Goal: Task Accomplishment & Management: Manage account settings

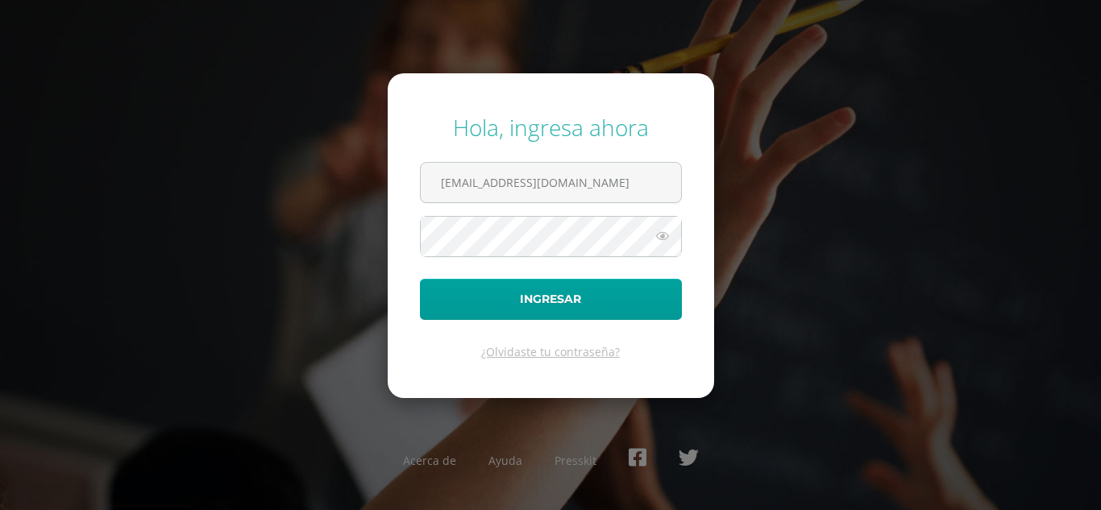
type input "jyoque@donbosco.edu.gt"
click at [420, 279] on button "Ingresar" at bounding box center [551, 299] width 262 height 41
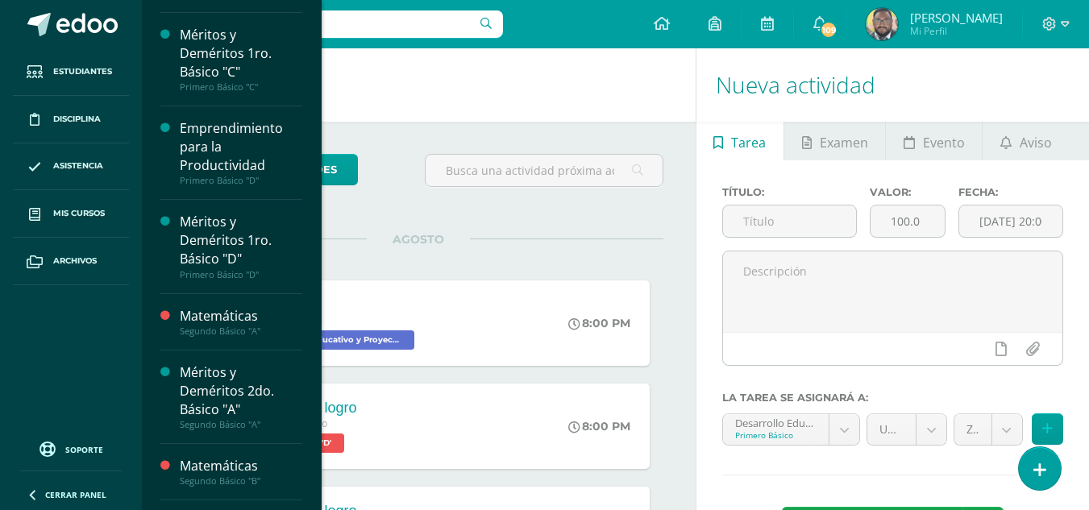
scroll to position [714, 0]
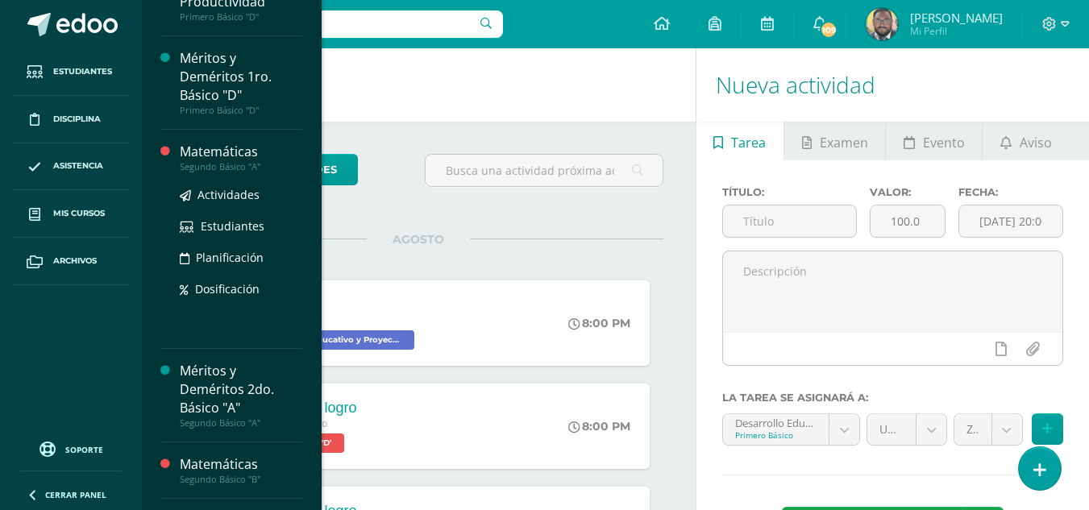
click at [235, 153] on div "Matemáticas" at bounding box center [241, 152] width 123 height 19
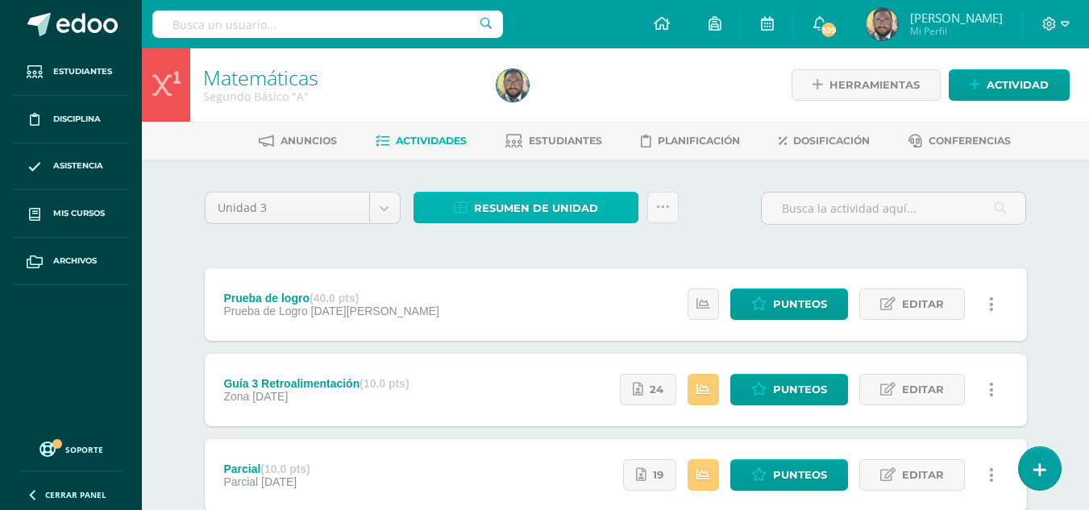
click at [525, 208] on span "Resumen de unidad" at bounding box center [536, 208] width 124 height 30
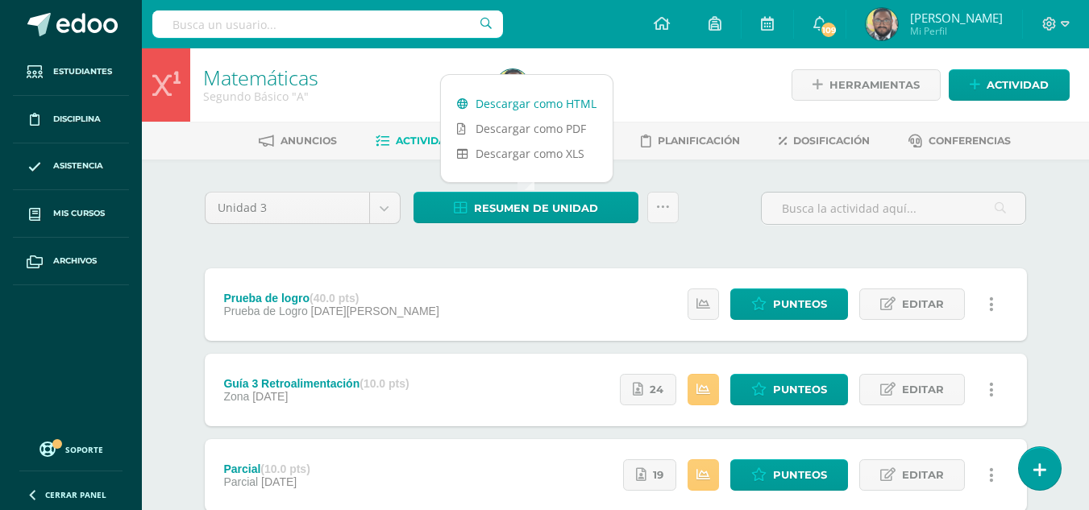
click at [515, 102] on link "Descargar como HTML" at bounding box center [527, 103] width 172 height 25
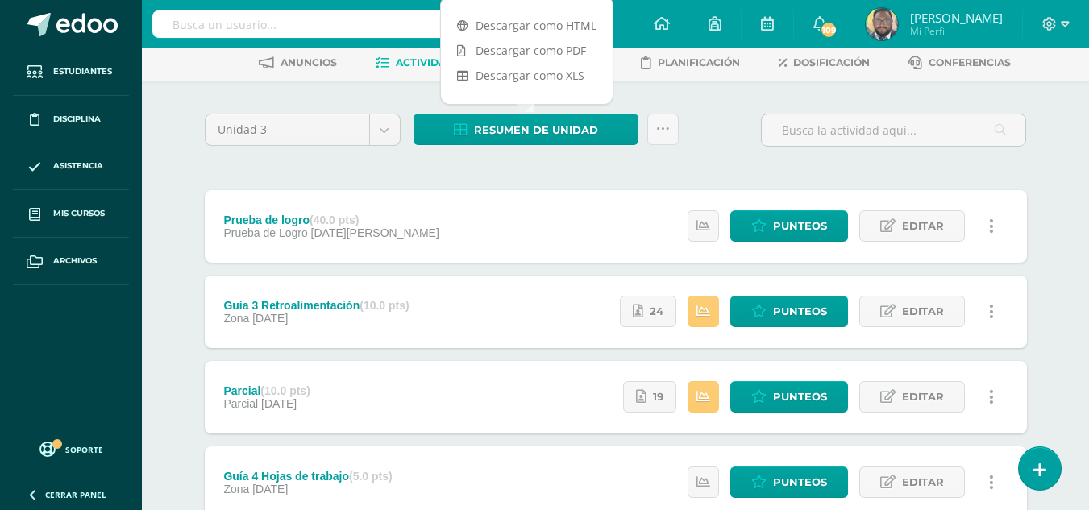
scroll to position [161, 0]
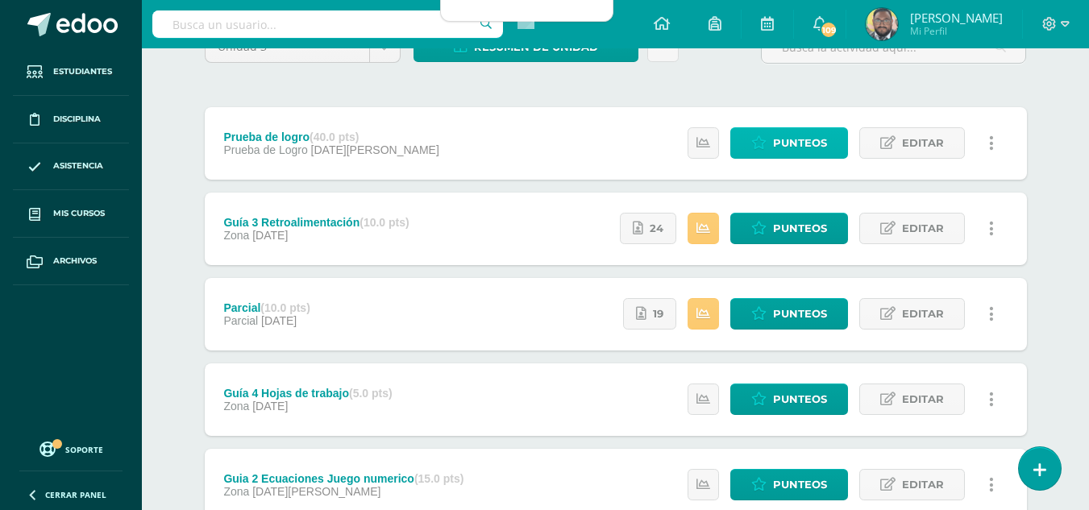
click at [812, 154] on span "Punteos" at bounding box center [800, 143] width 54 height 30
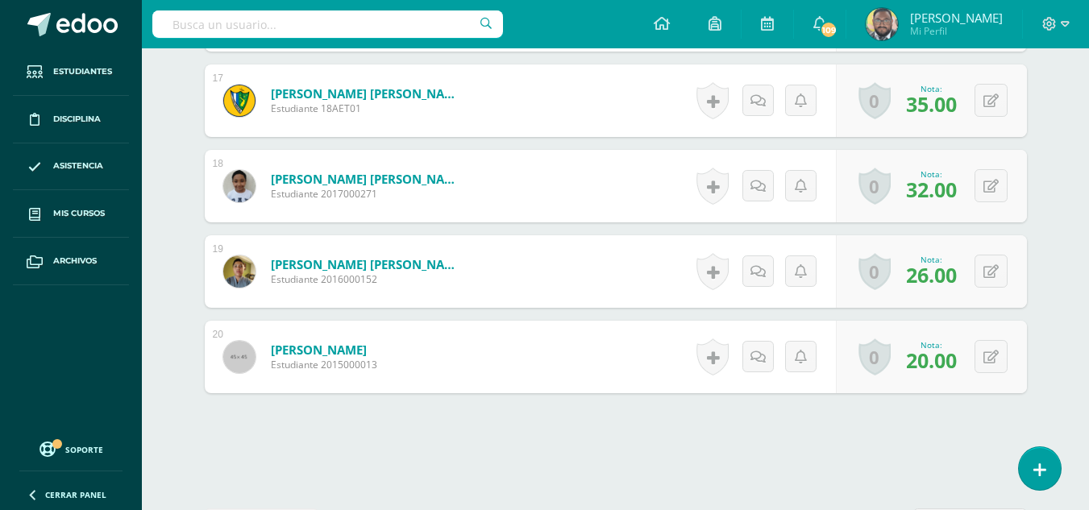
scroll to position [1877, 0]
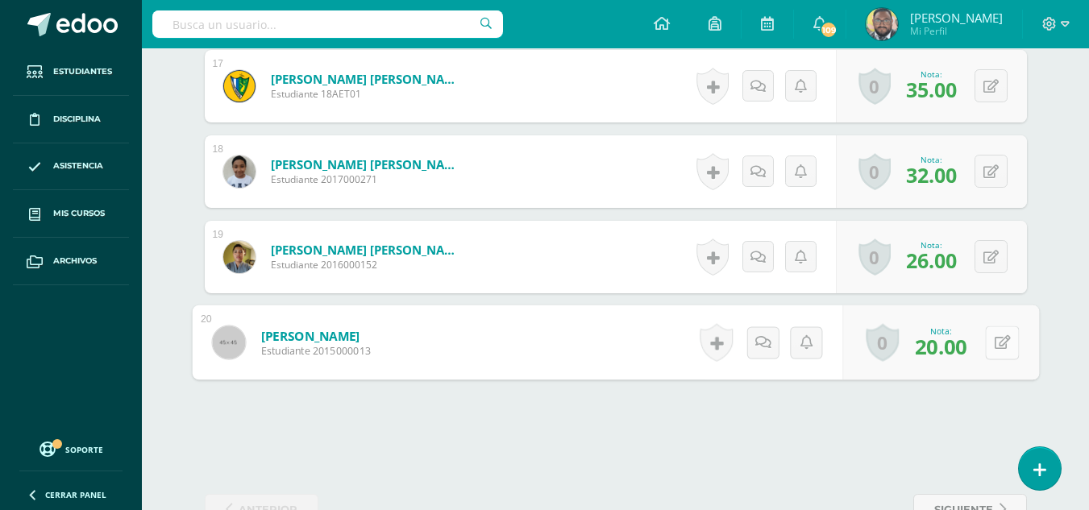
click at [989, 340] on button at bounding box center [1002, 343] width 34 height 34
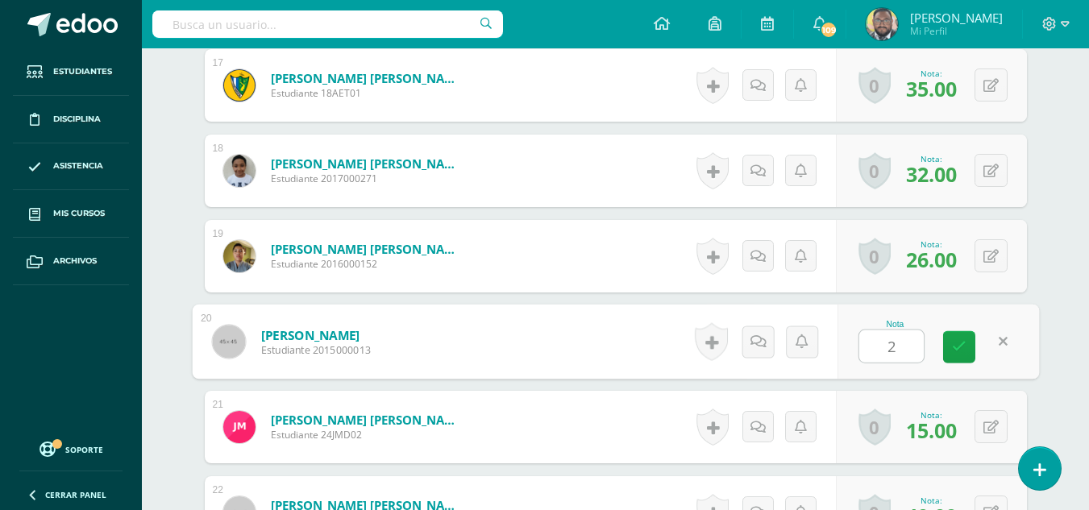
scroll to position [1879, 0]
type input "23"
click at [962, 342] on icon at bounding box center [959, 346] width 15 height 14
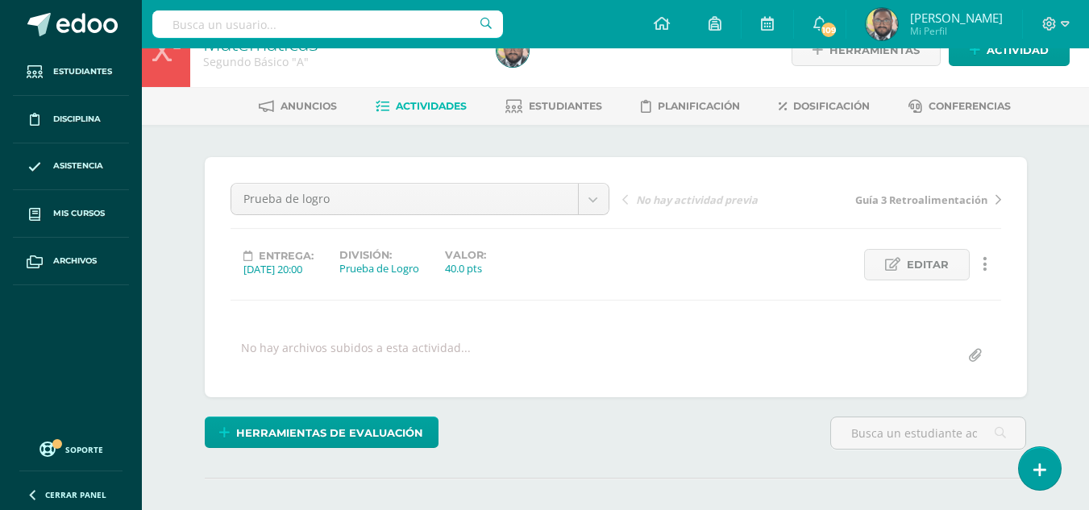
scroll to position [0, 0]
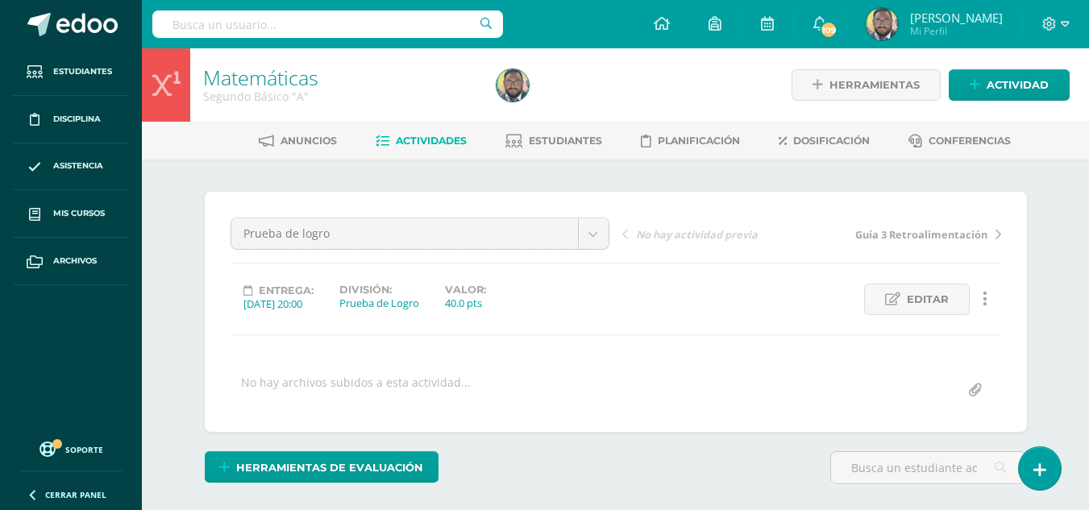
click at [220, 75] on link "Matemáticas" at bounding box center [260, 77] width 115 height 27
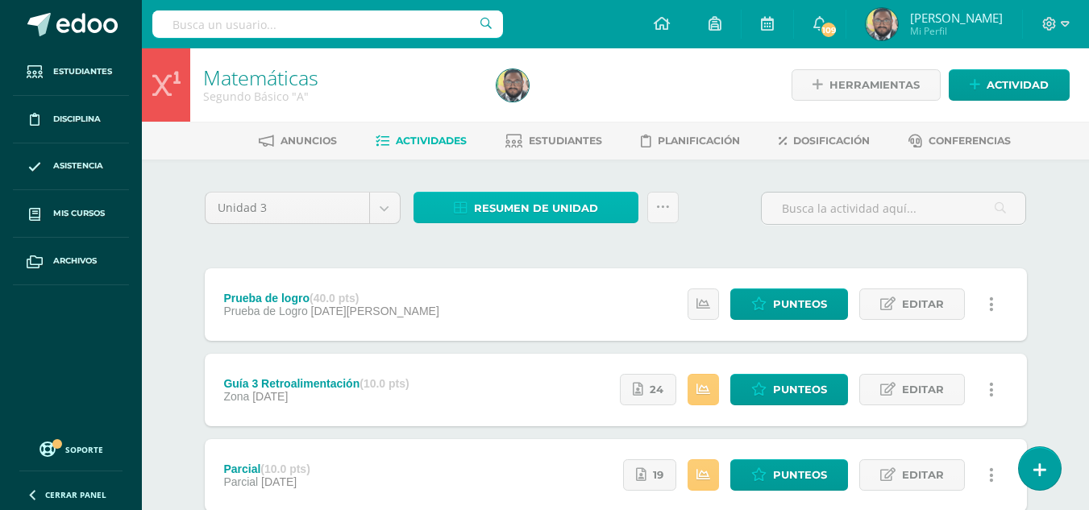
click at [530, 209] on span "Resumen de unidad" at bounding box center [536, 208] width 124 height 30
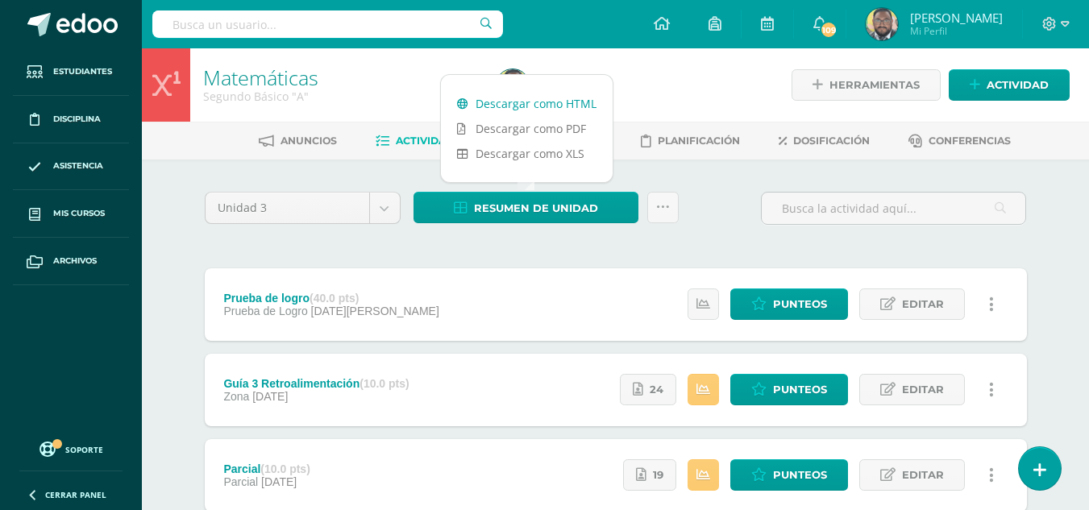
click at [522, 108] on link "Descargar como HTML" at bounding box center [527, 103] width 172 height 25
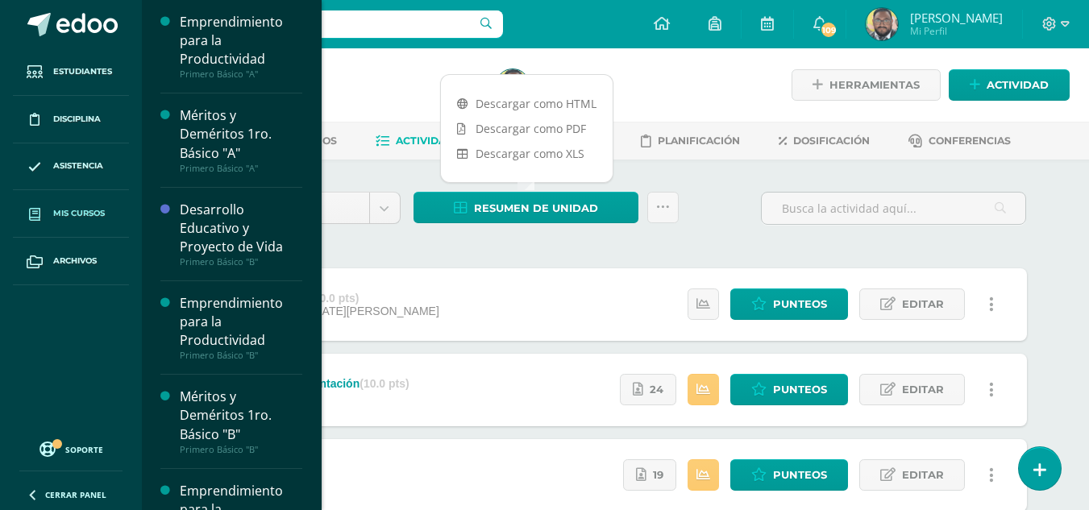
click at [77, 213] on span "Mis cursos" at bounding box center [79, 213] width 52 height 13
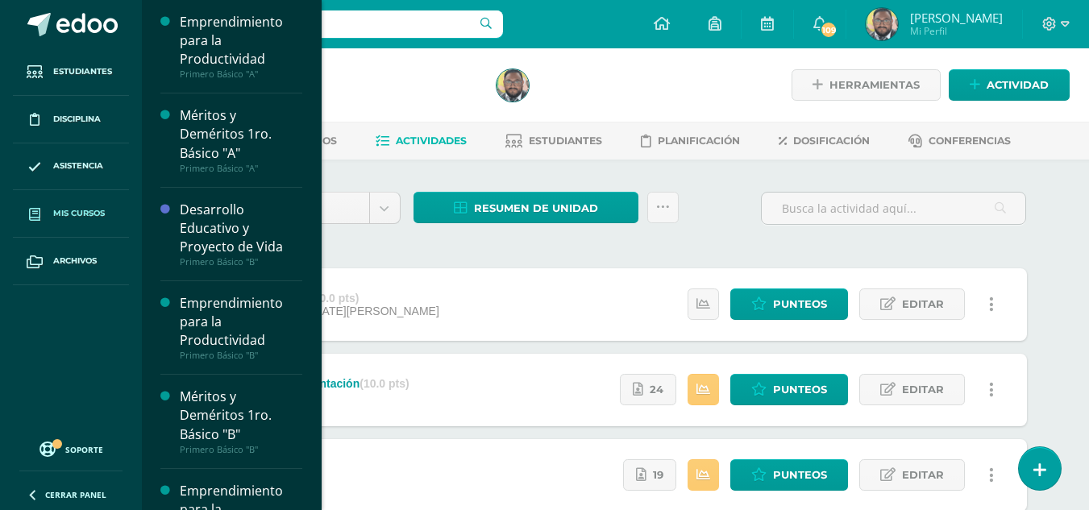
click at [79, 221] on link "Mis cursos" at bounding box center [71, 214] width 116 height 48
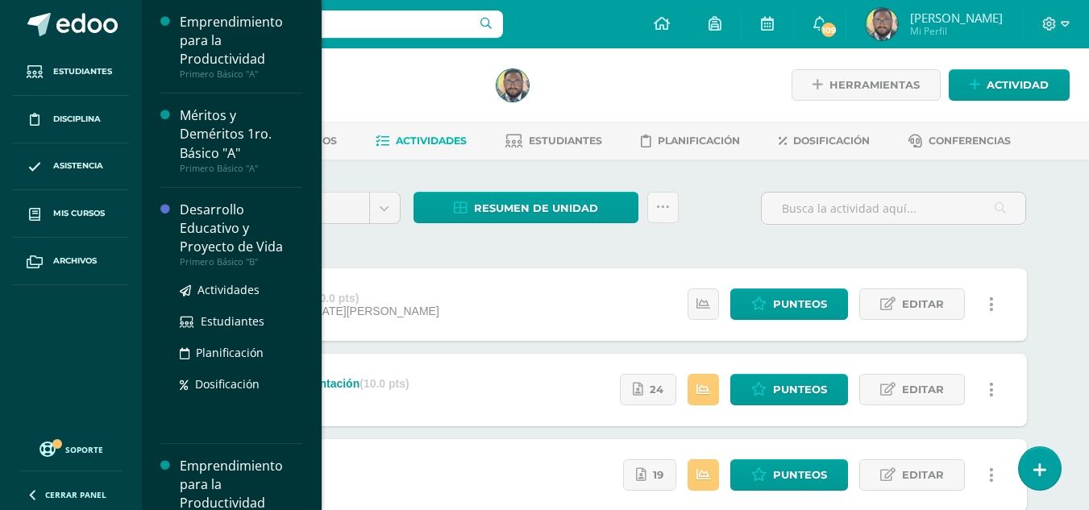
scroll to position [156, 0]
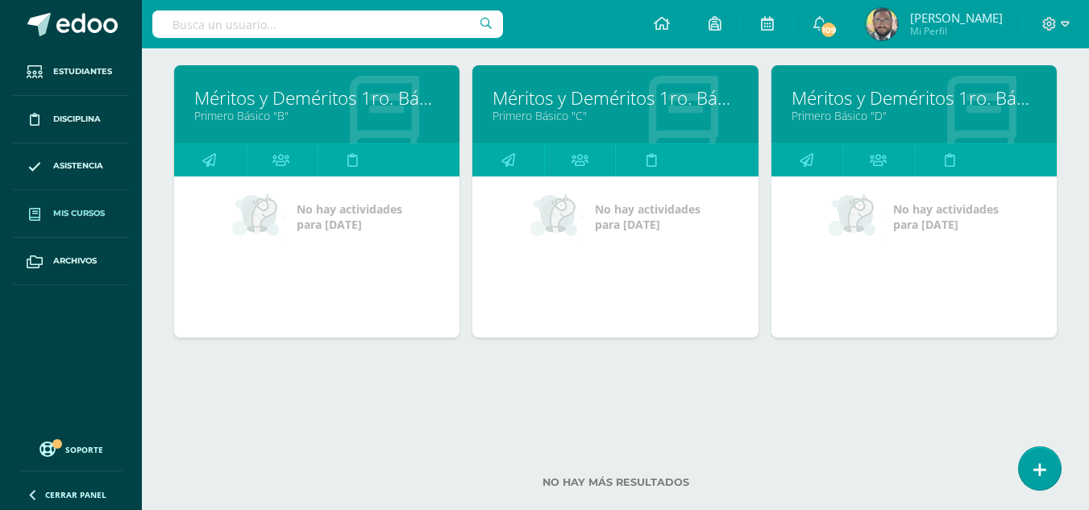
scroll to position [861, 0]
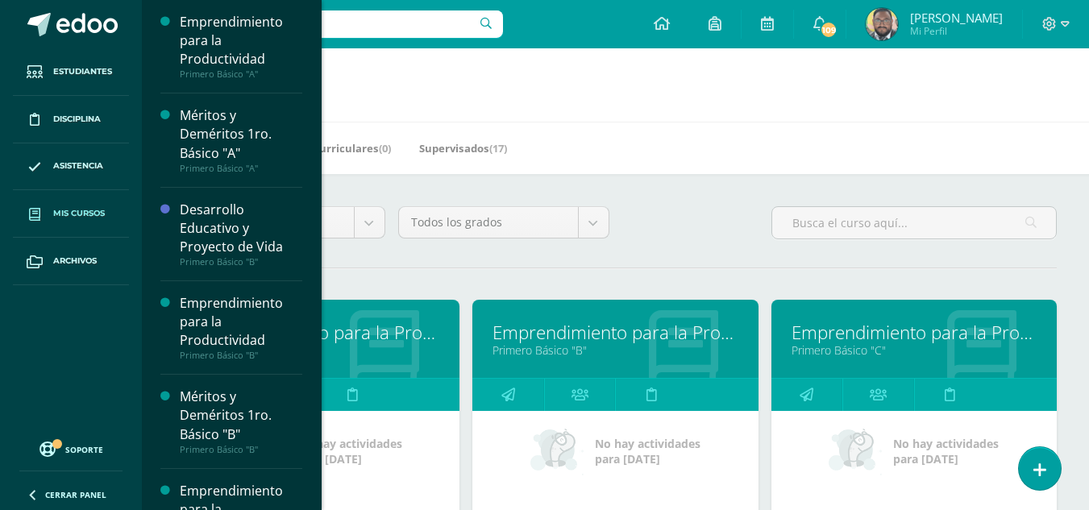
click at [87, 216] on span "Mis cursos" at bounding box center [79, 213] width 52 height 13
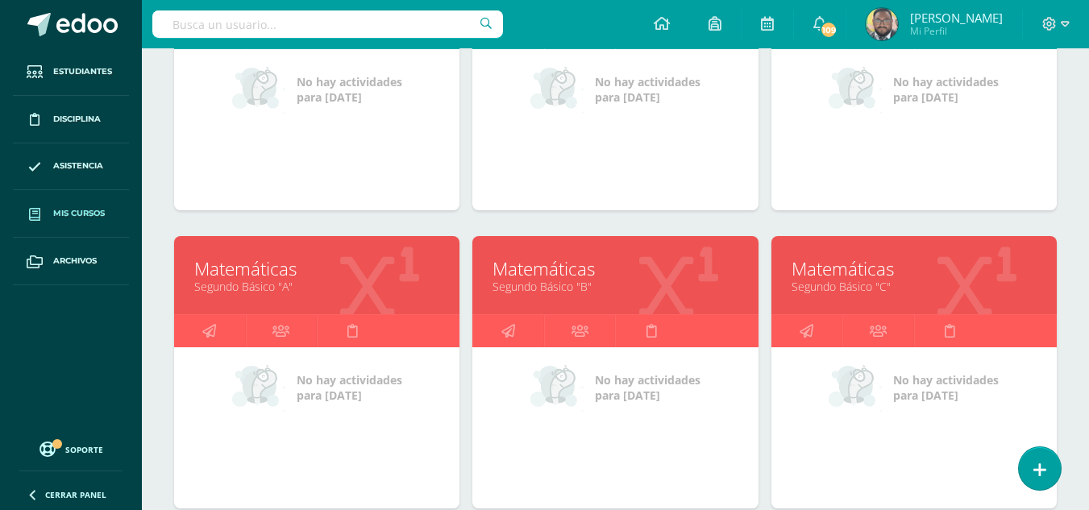
scroll to position [967, 0]
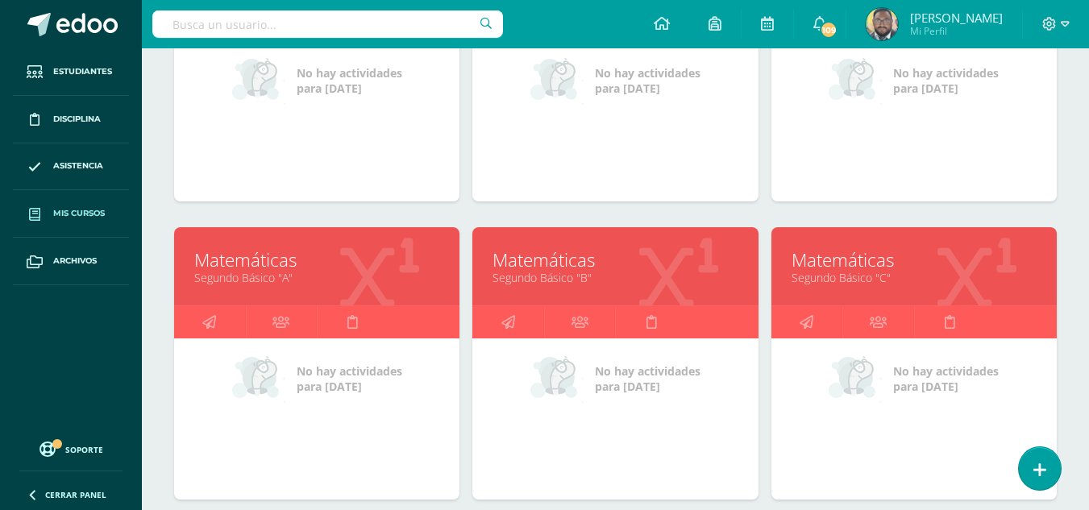
click at [853, 262] on link "Matemáticas" at bounding box center [913, 259] width 245 height 25
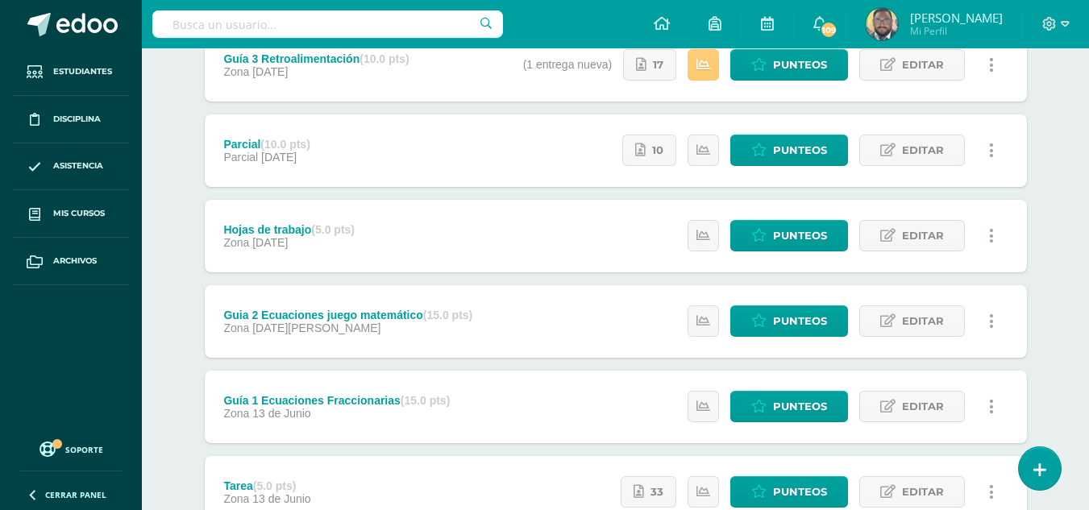
scroll to position [403, 0]
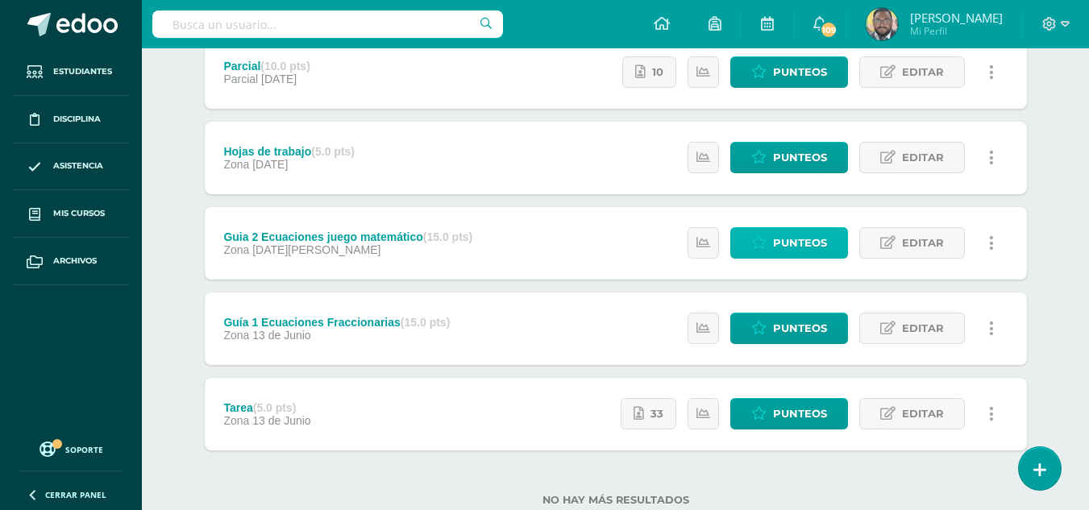
click at [771, 251] on link "Punteos" at bounding box center [789, 242] width 118 height 31
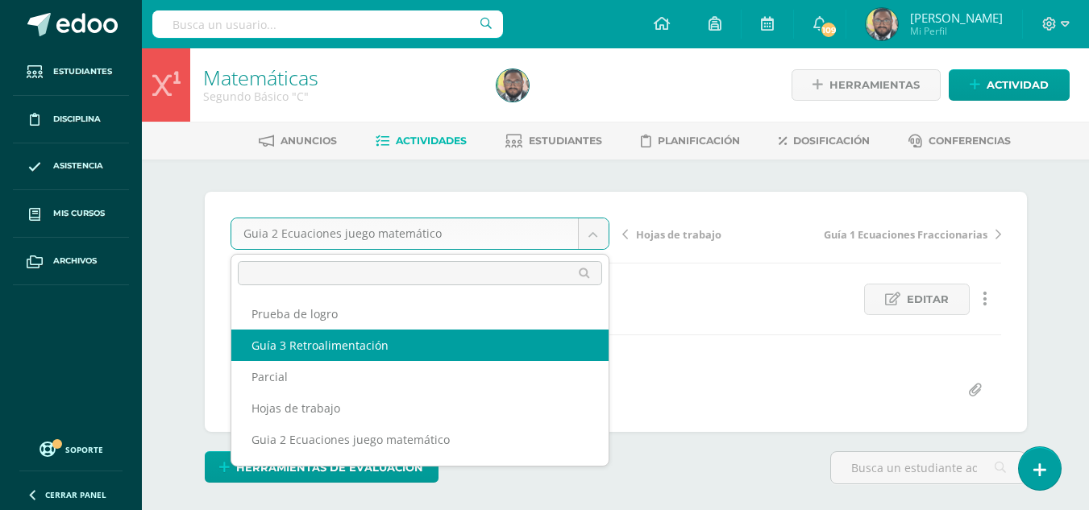
select select "/dashboard/teacher/grade-activity/174369/"
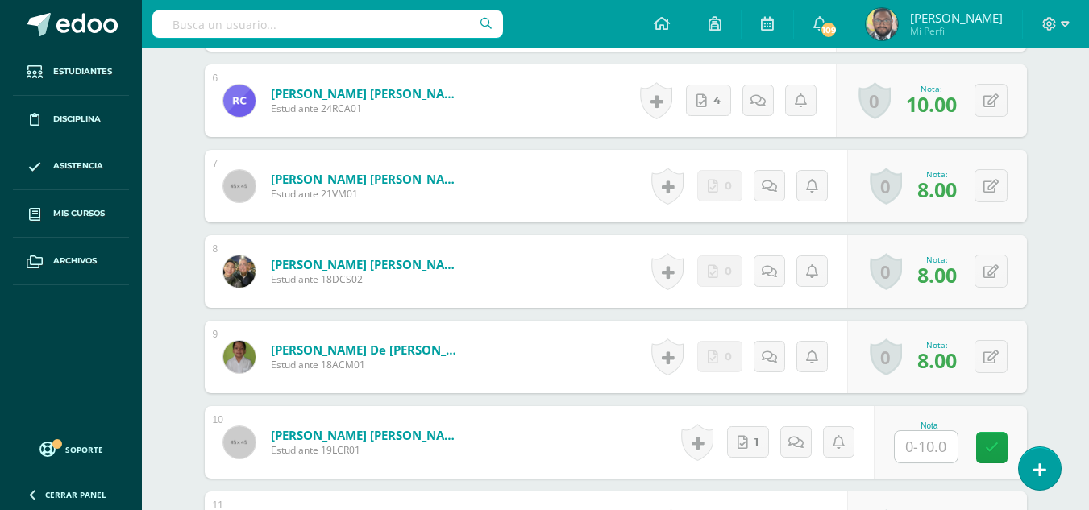
scroll to position [982, 0]
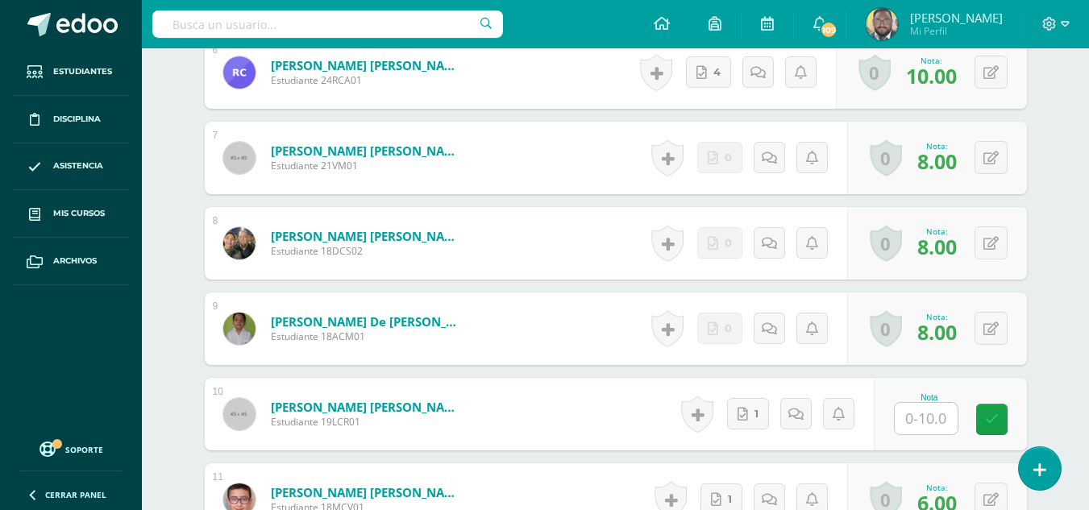
click at [932, 409] on input "text" at bounding box center [926, 418] width 63 height 31
type input "0"
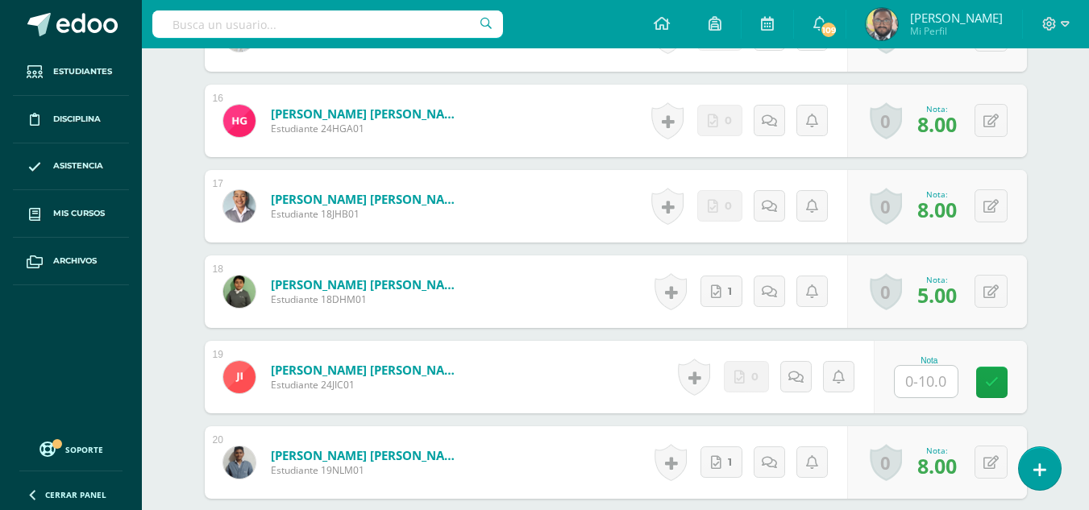
scroll to position [1868, 0]
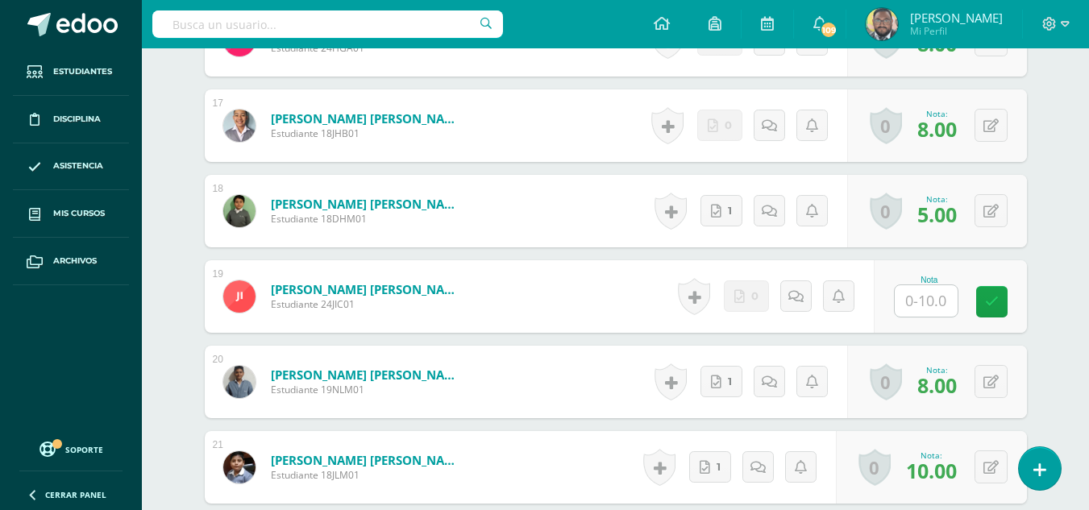
click at [924, 313] on input "text" at bounding box center [926, 300] width 63 height 31
type input "0"
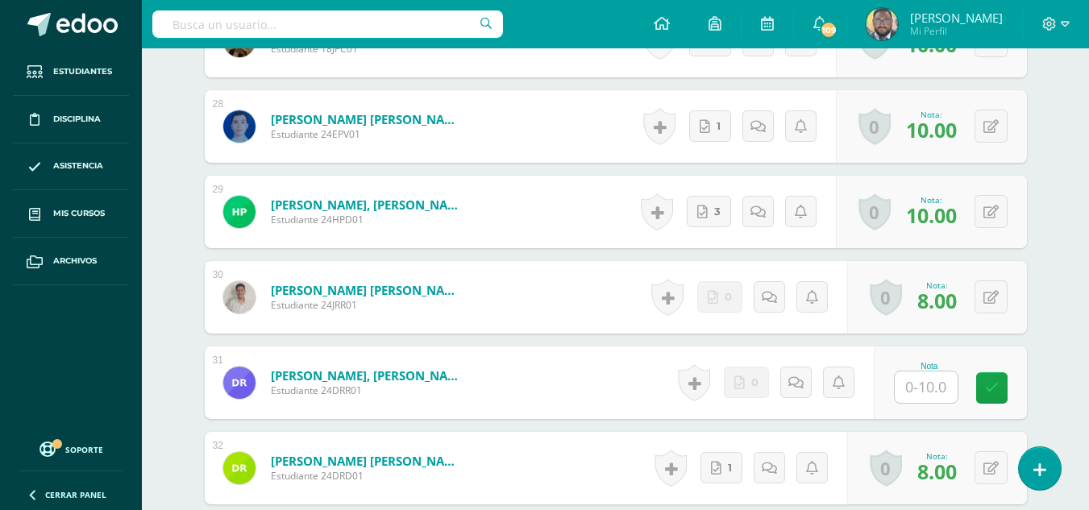
scroll to position [2835, 0]
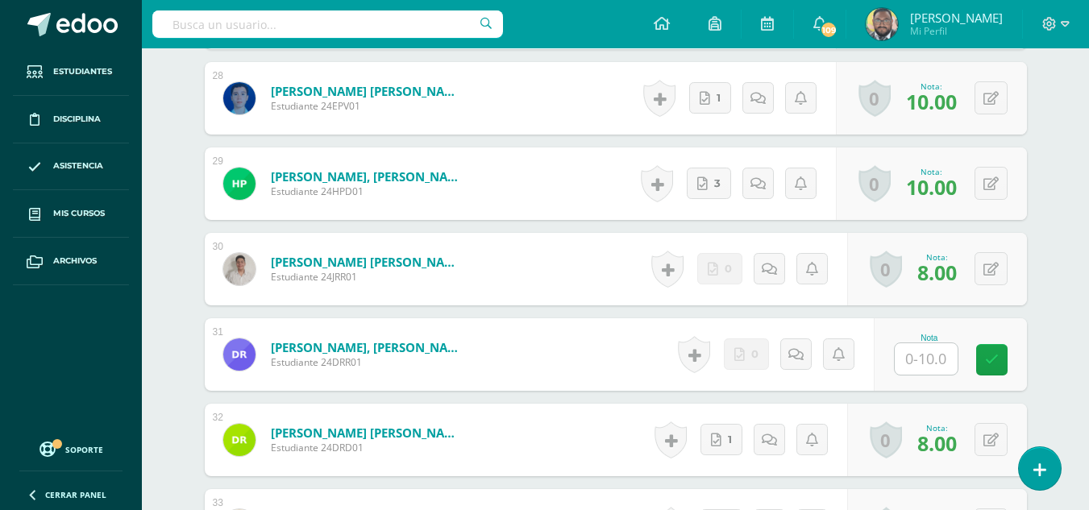
click at [939, 358] on input "text" at bounding box center [926, 358] width 63 height 31
type input "0"
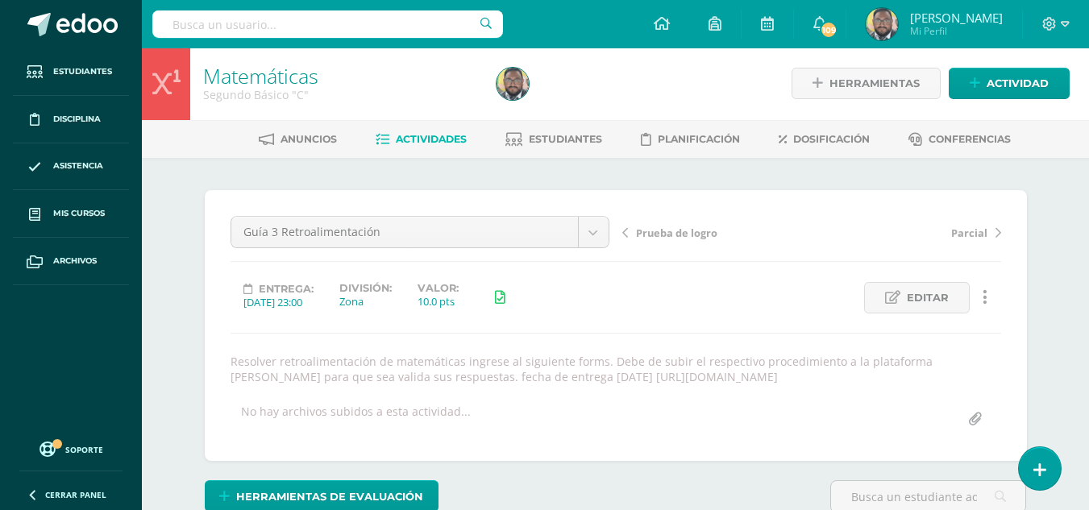
scroll to position [0, 0]
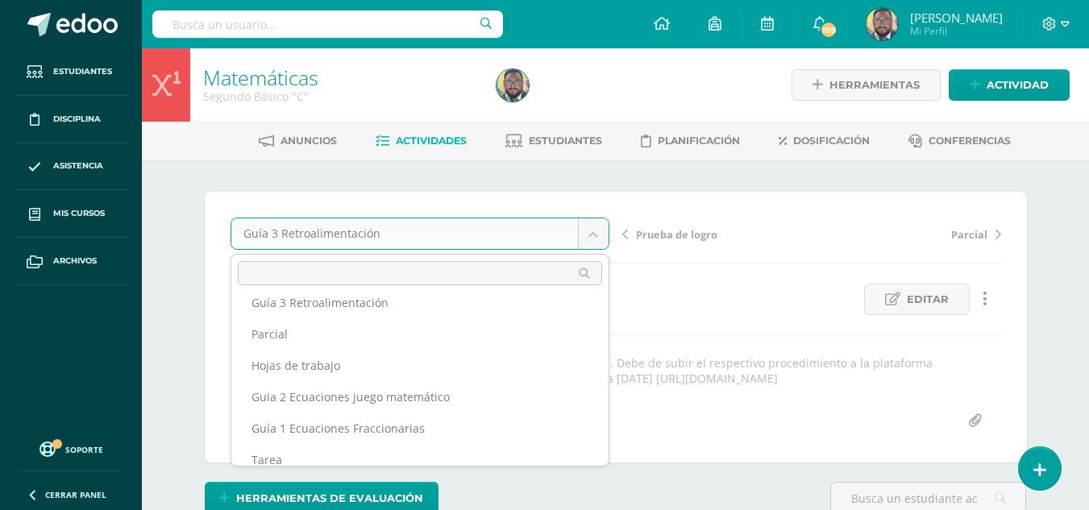
scroll to position [59, 0]
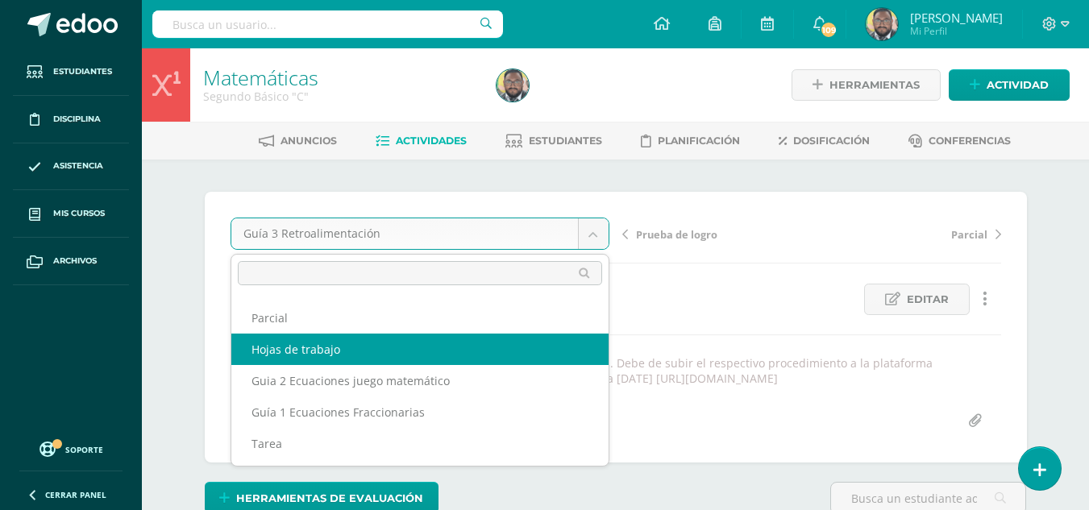
select select "/dashboard/teacher/grade-activity/176852/"
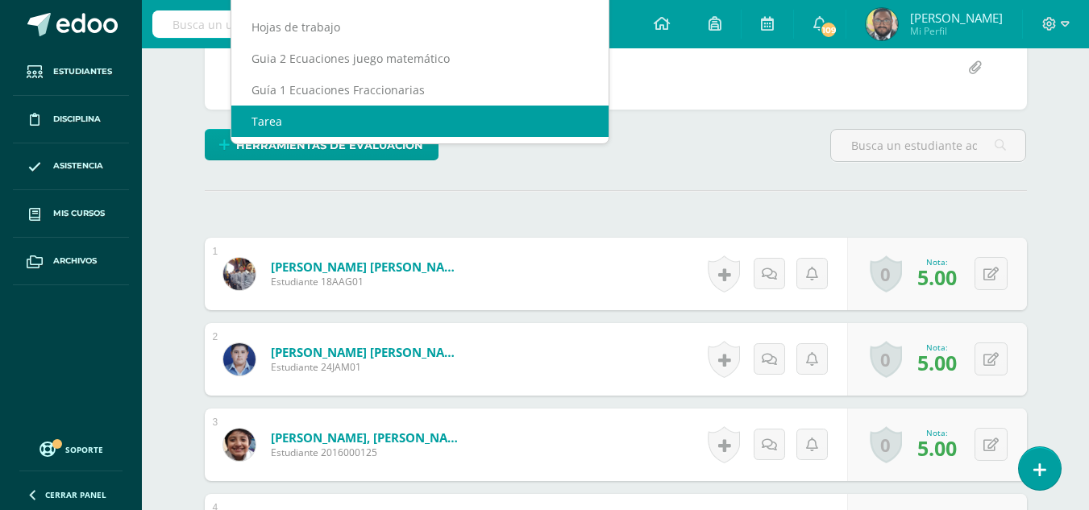
scroll to position [18, 0]
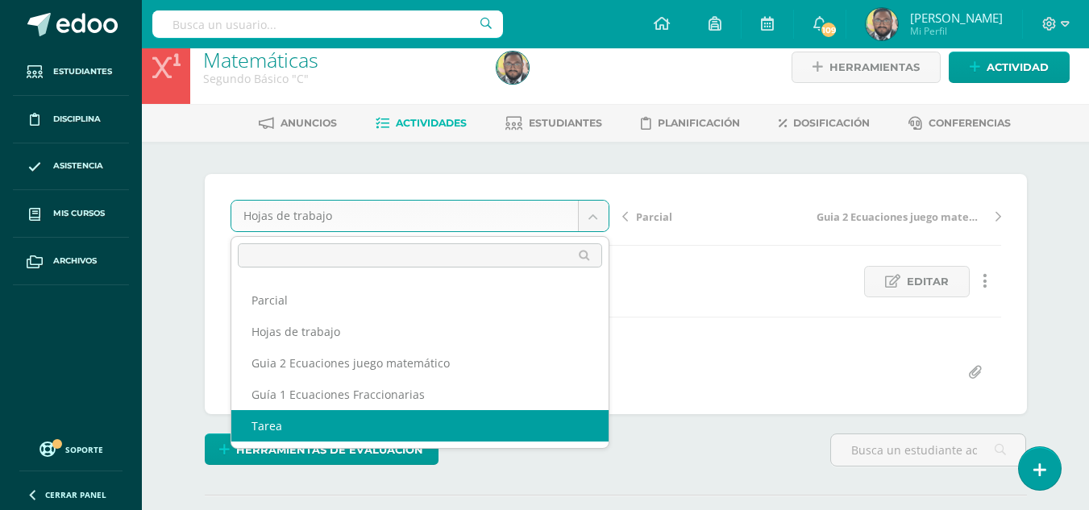
select select "/dashboard/teacher/grade-activity/174352/"
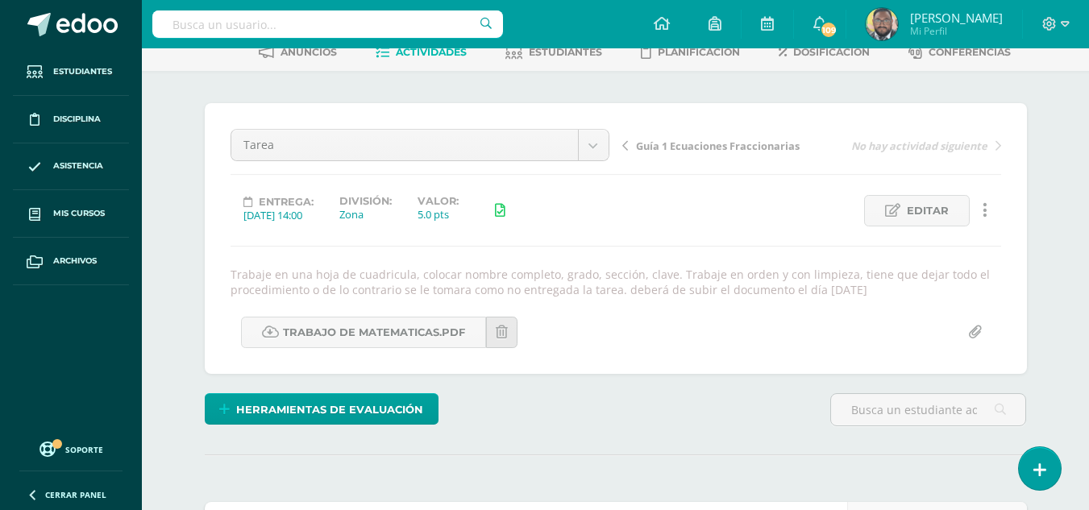
scroll to position [15, 0]
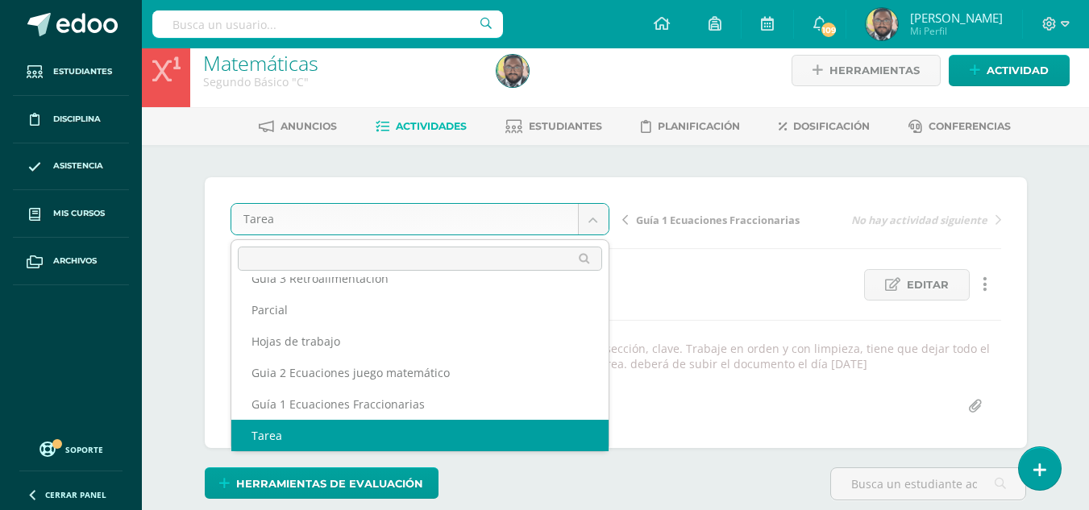
scroll to position [38, 0]
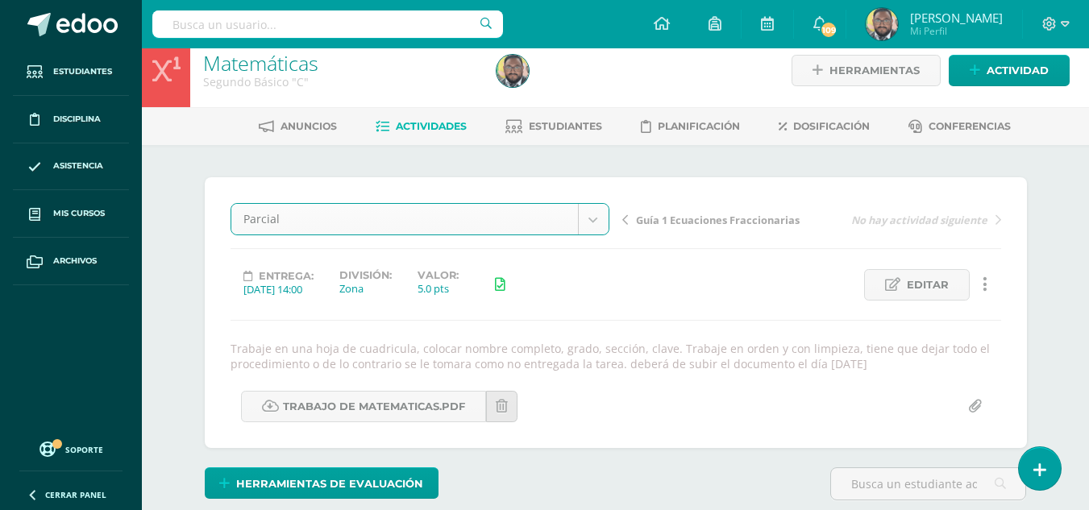
select select "/dashboard/teacher/grade-activity/174373/"
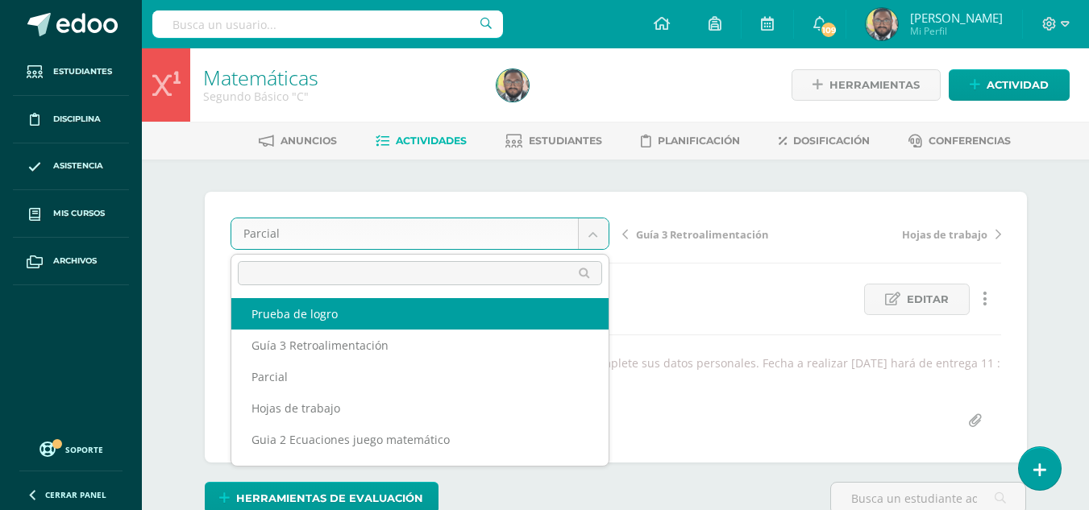
select select "/dashboard/teacher/grade-activity/174379/"
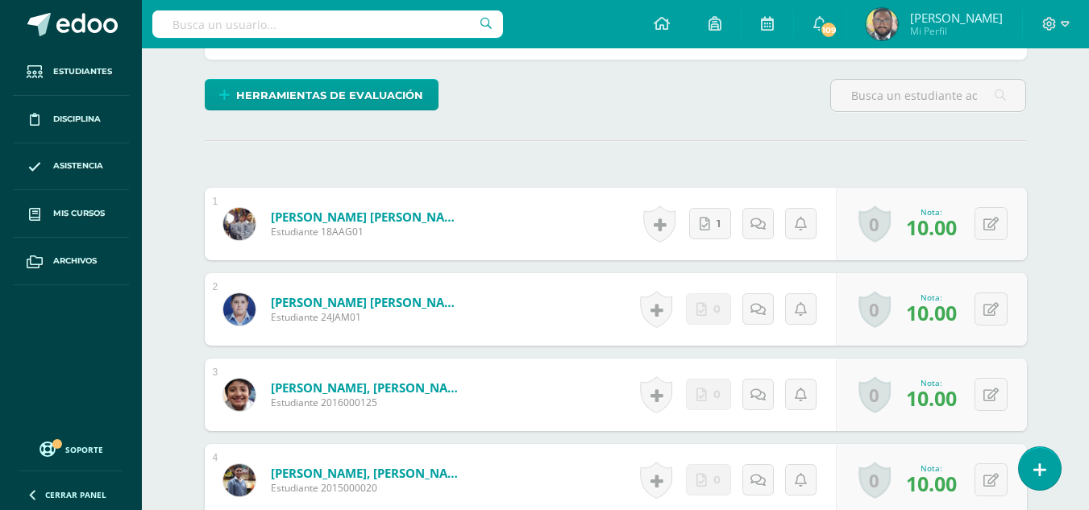
scroll to position [322, 0]
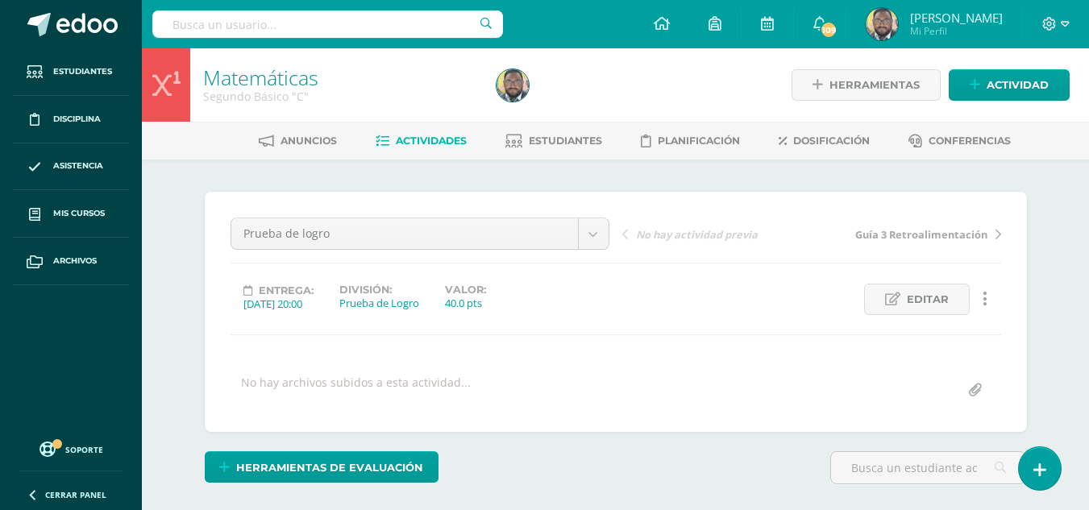
click at [254, 93] on div "Segundo Básico "C"" at bounding box center [340, 96] width 274 height 15
click at [249, 86] on link "Matemáticas" at bounding box center [260, 77] width 115 height 27
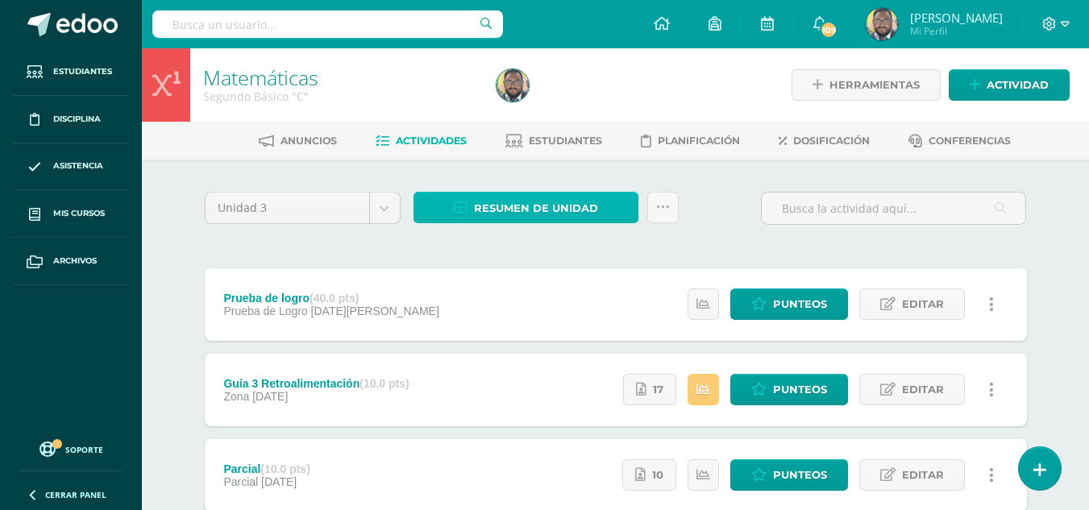
click at [538, 214] on span "Resumen de unidad" at bounding box center [536, 208] width 124 height 30
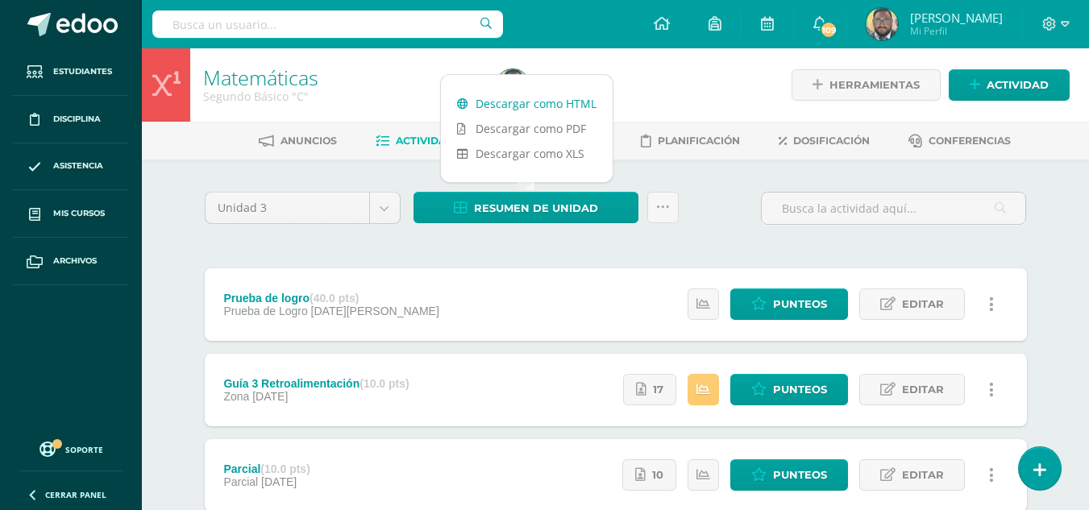
click at [522, 110] on link "Descargar como HTML" at bounding box center [527, 103] width 172 height 25
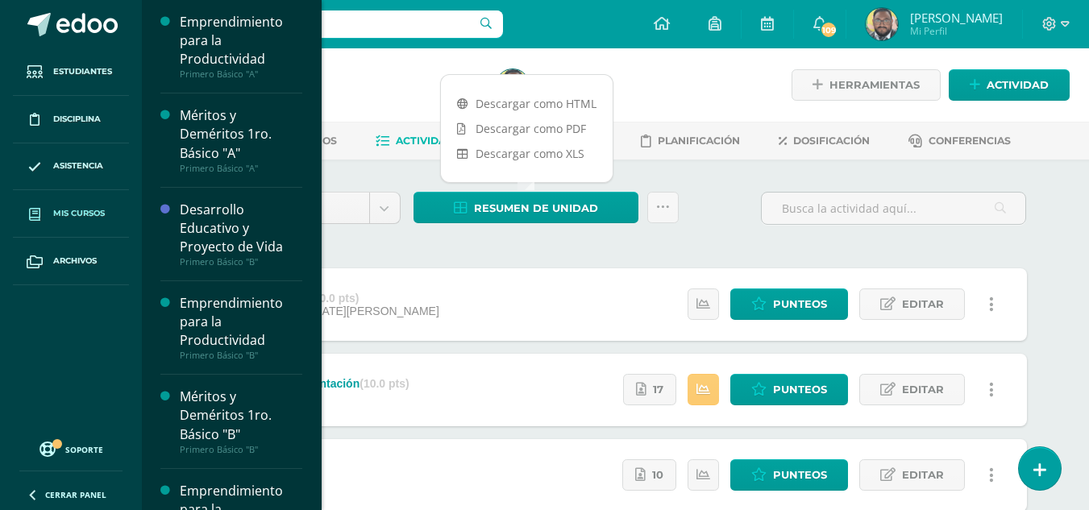
click at [79, 207] on span "Mis cursos" at bounding box center [79, 213] width 52 height 13
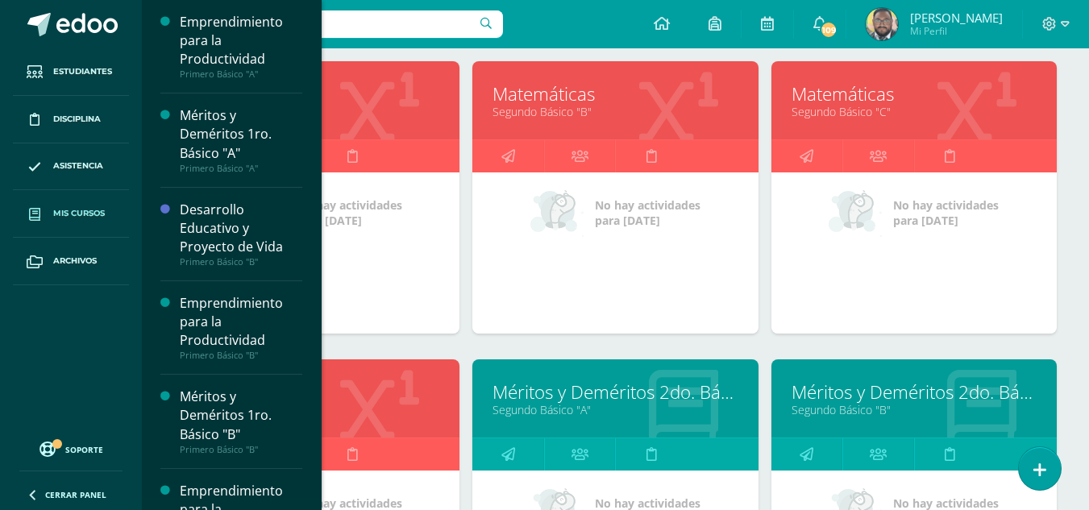
scroll to position [1269, 0]
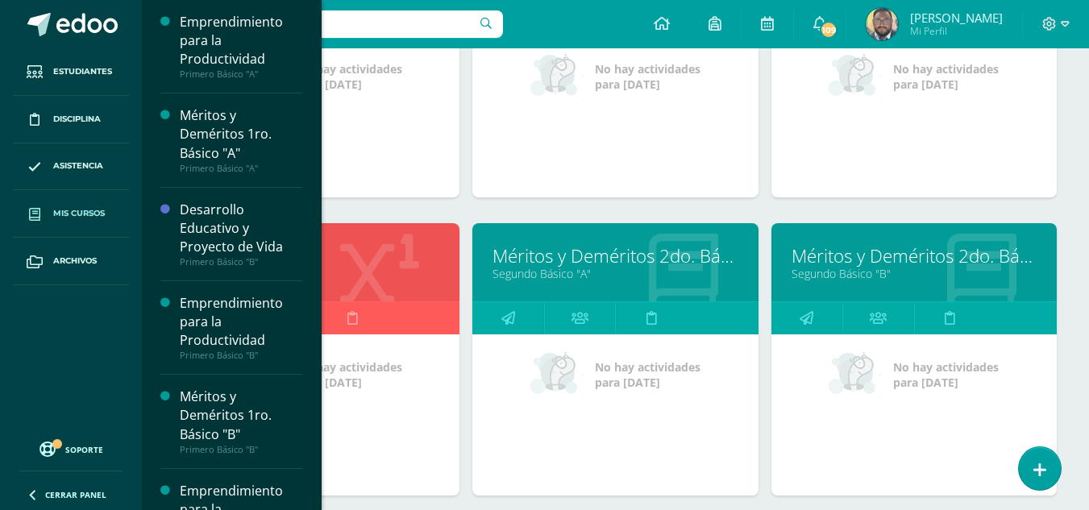
click at [397, 255] on link "Matemáticas" at bounding box center [316, 255] width 245 height 25
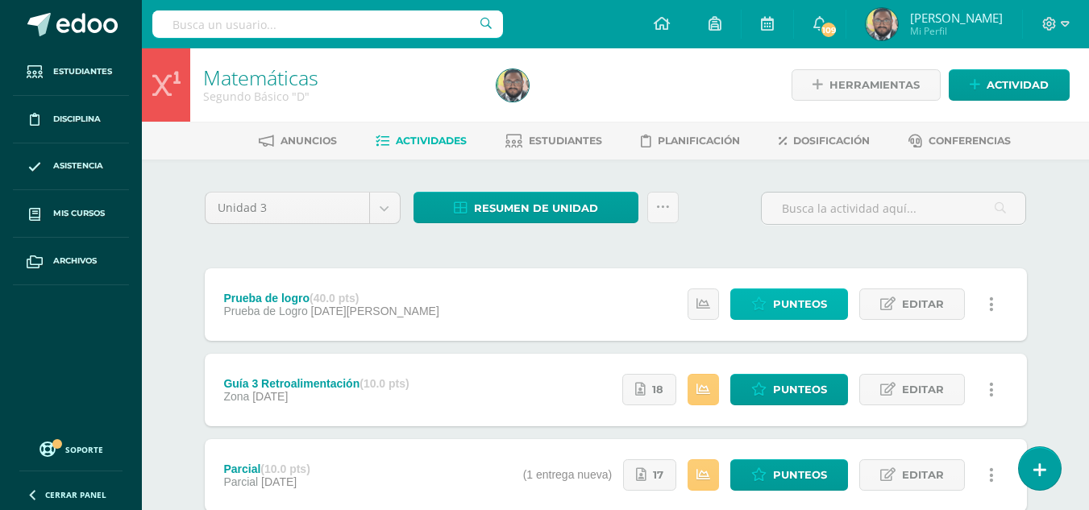
click at [803, 312] on span "Punteos" at bounding box center [800, 304] width 54 height 30
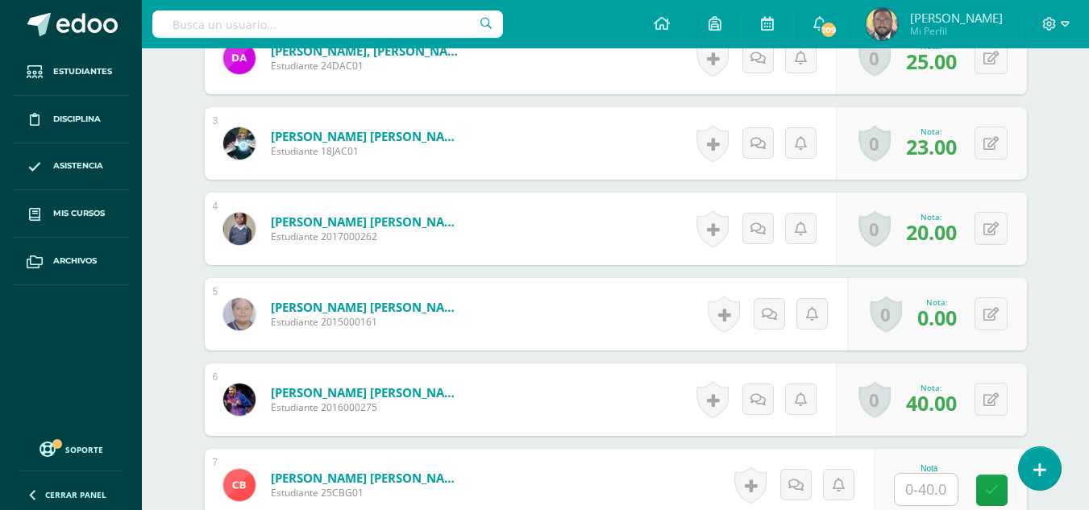
scroll to position [625, 0]
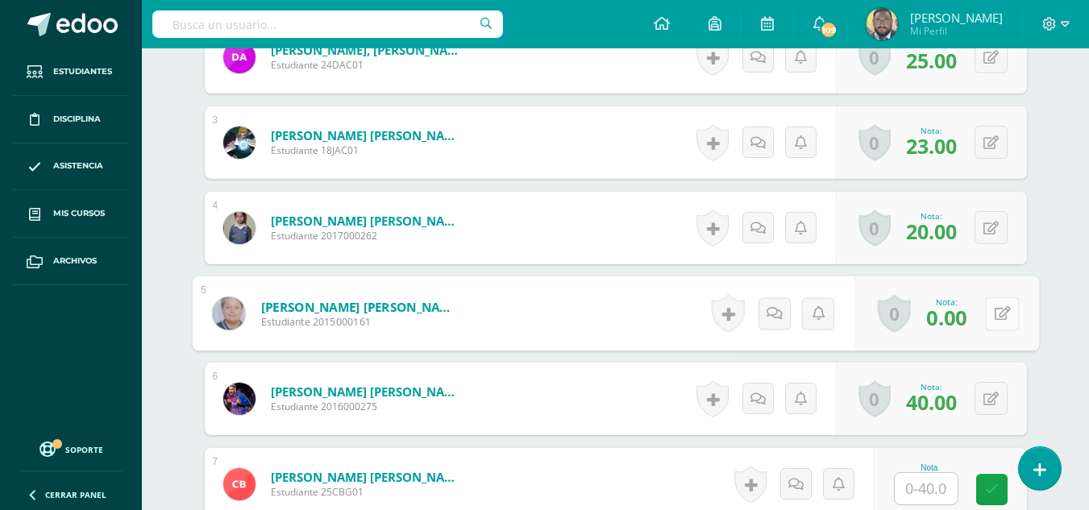
click at [994, 320] on icon at bounding box center [1002, 313] width 16 height 14
type input "5"
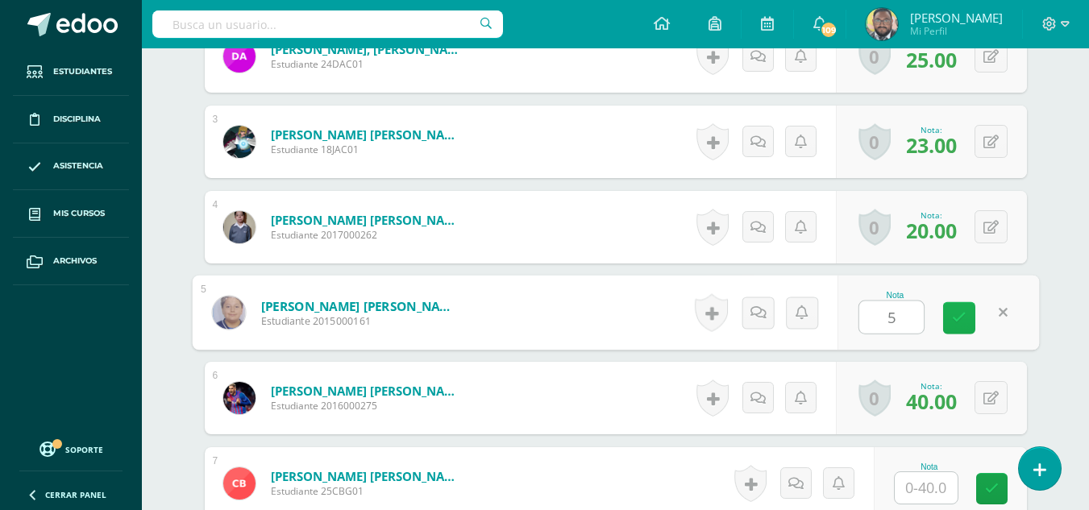
click at [974, 321] on link at bounding box center [959, 318] width 32 height 32
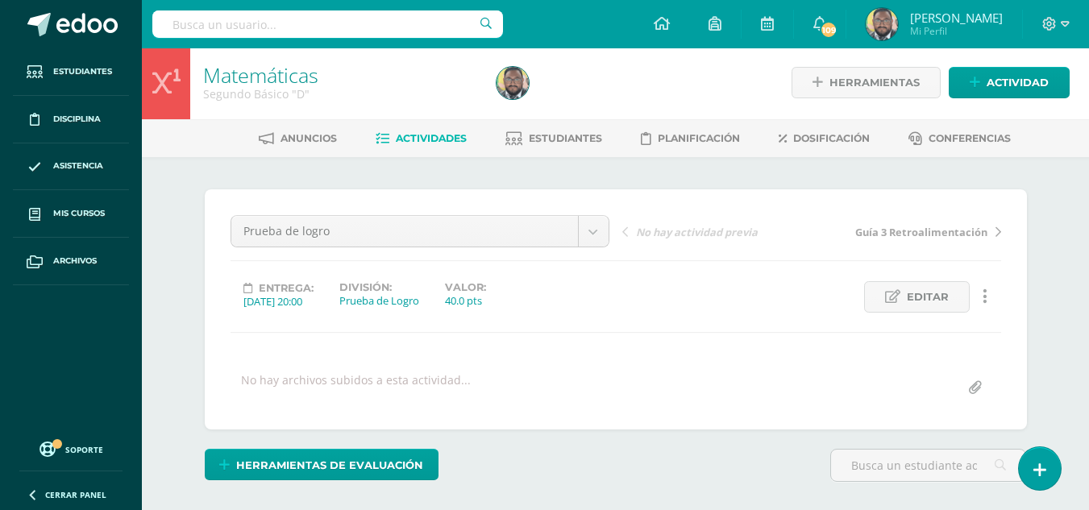
scroll to position [0, 0]
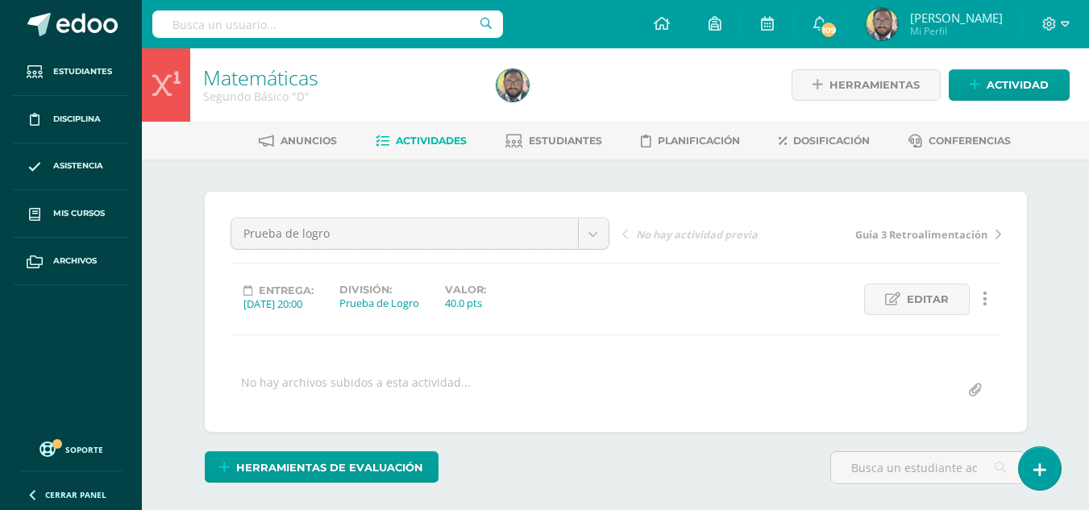
click at [295, 88] on link "Matemáticas" at bounding box center [260, 77] width 115 height 27
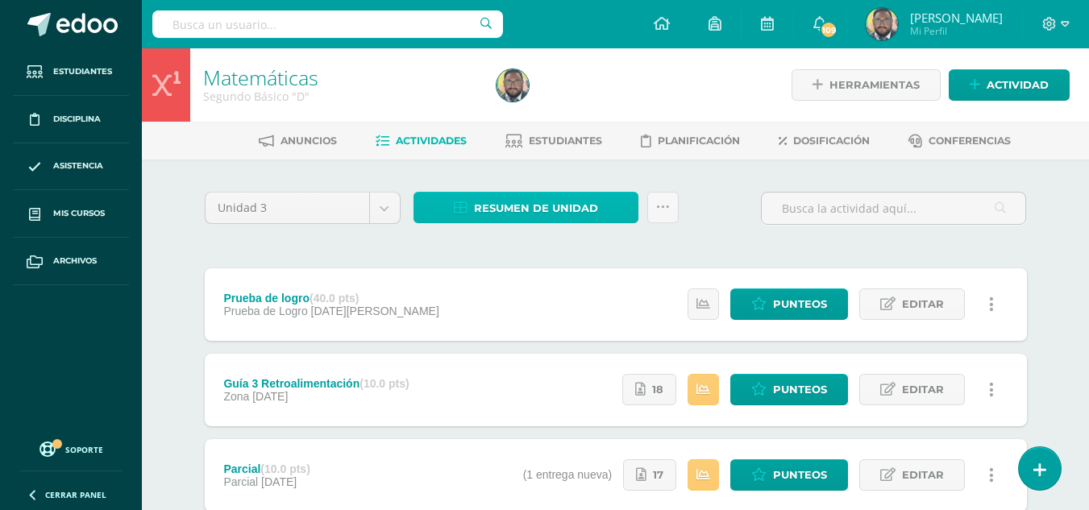
click at [550, 206] on span "Resumen de unidad" at bounding box center [536, 208] width 124 height 30
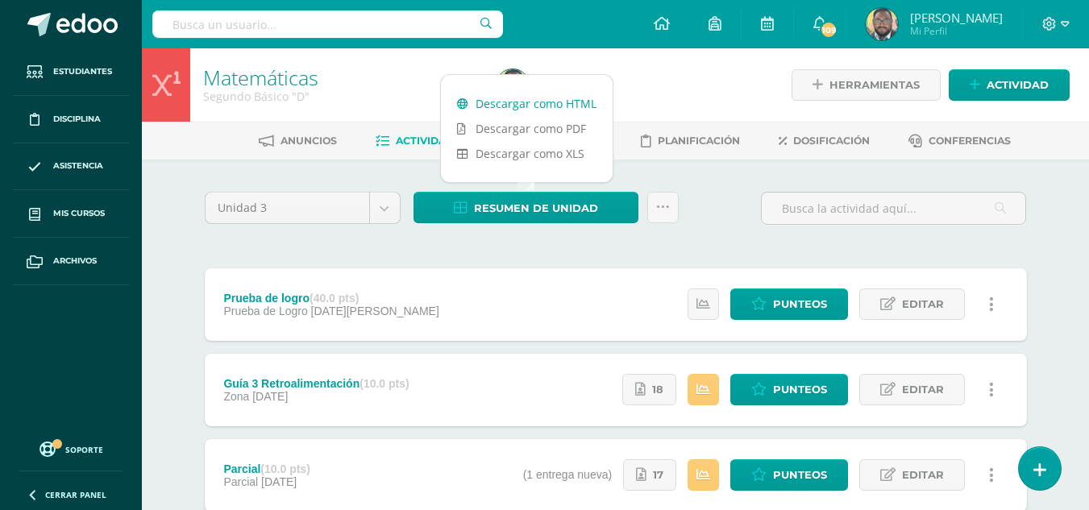
click at [543, 108] on link "Descargar como HTML" at bounding box center [527, 103] width 172 height 25
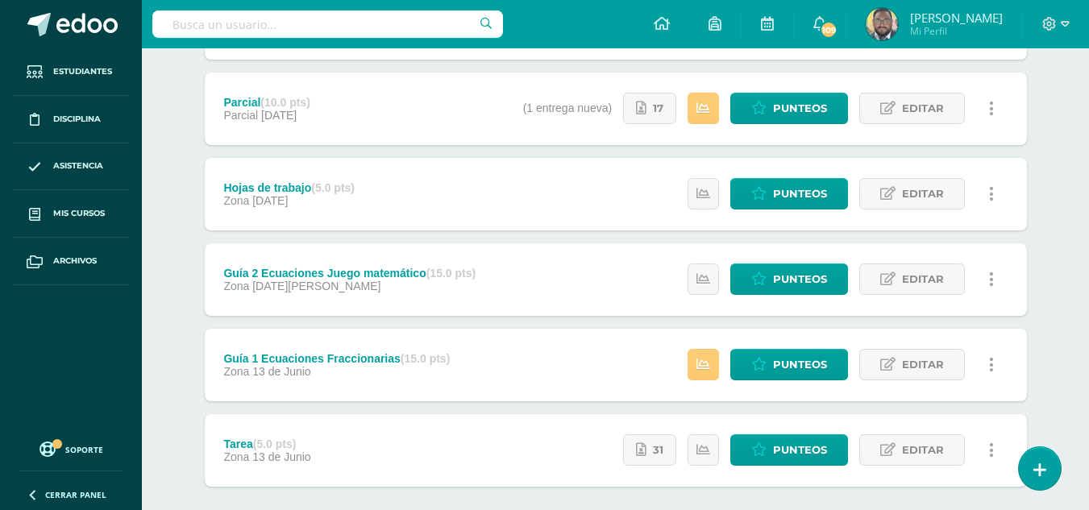
scroll to position [451, 0]
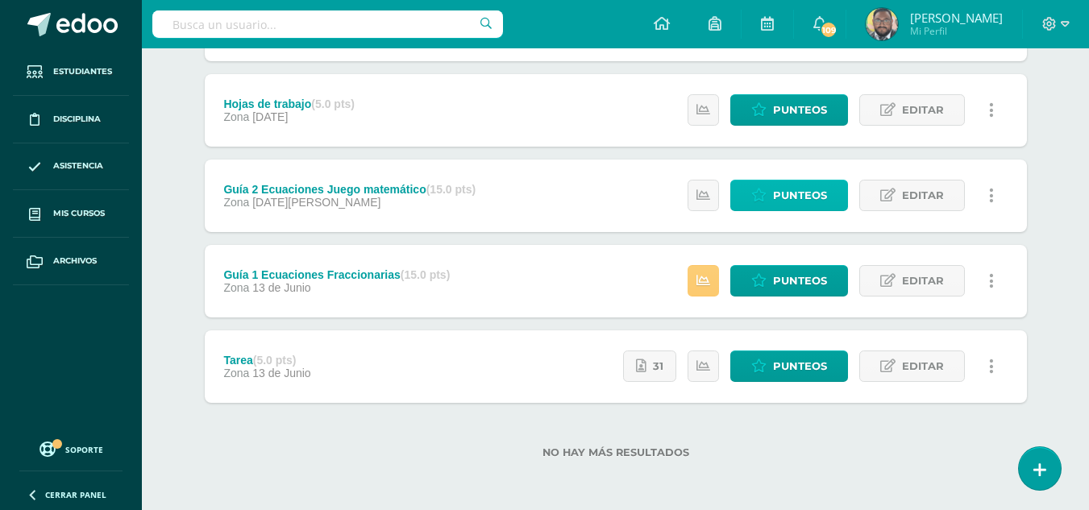
click at [795, 201] on span "Punteos" at bounding box center [800, 196] width 54 height 30
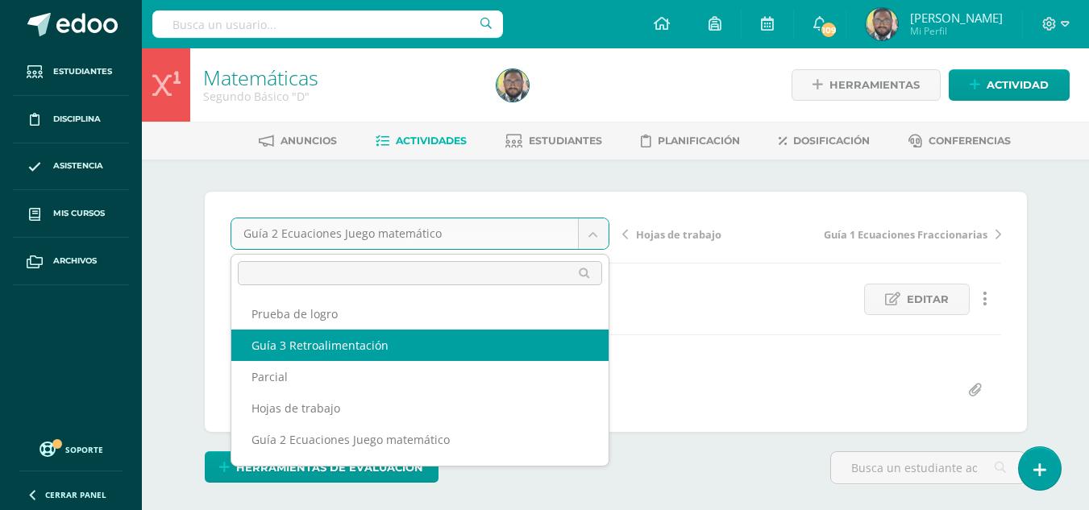
select select "/dashboard/teacher/grade-activity/174370/"
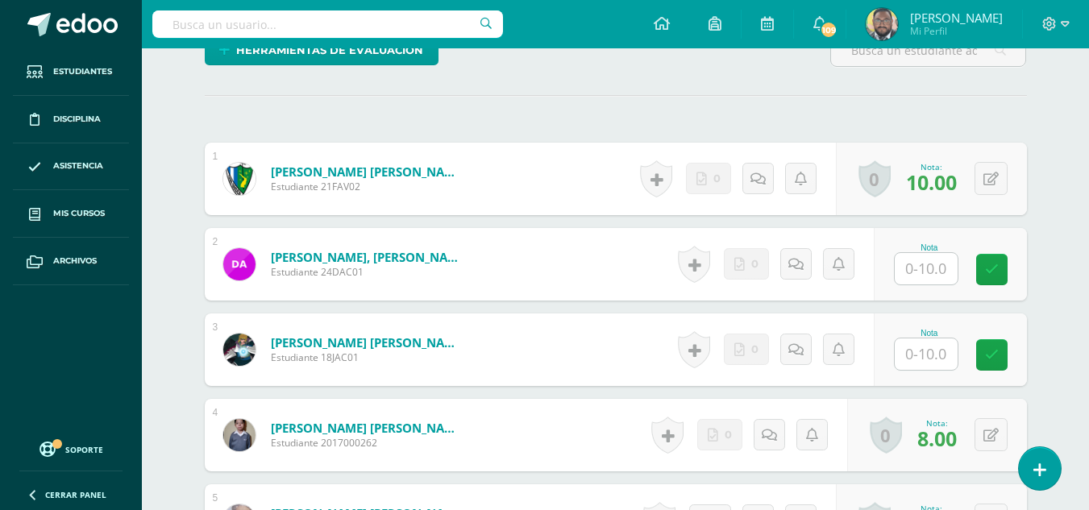
scroll to position [420, 0]
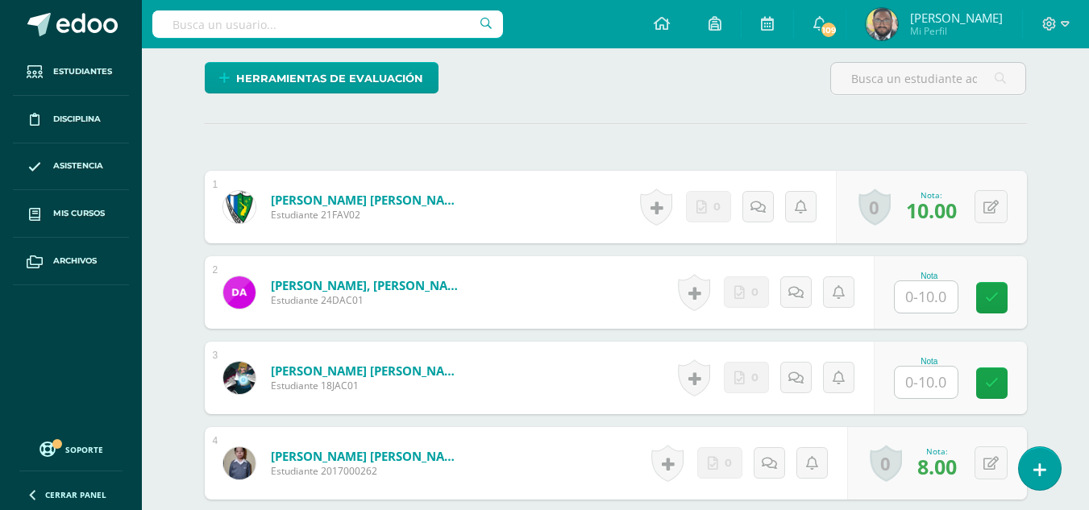
click at [949, 300] on input "text" at bounding box center [926, 296] width 63 height 31
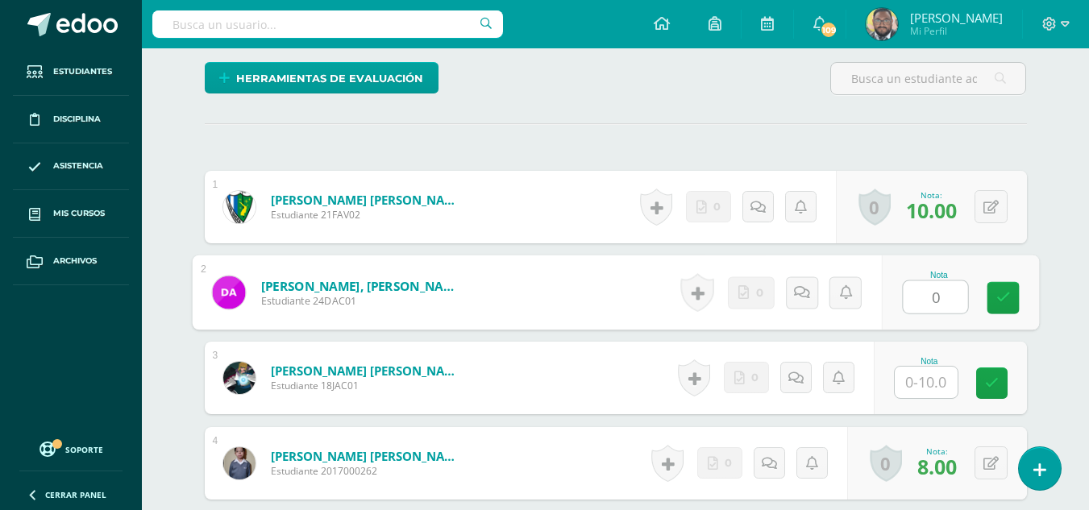
type input "0"
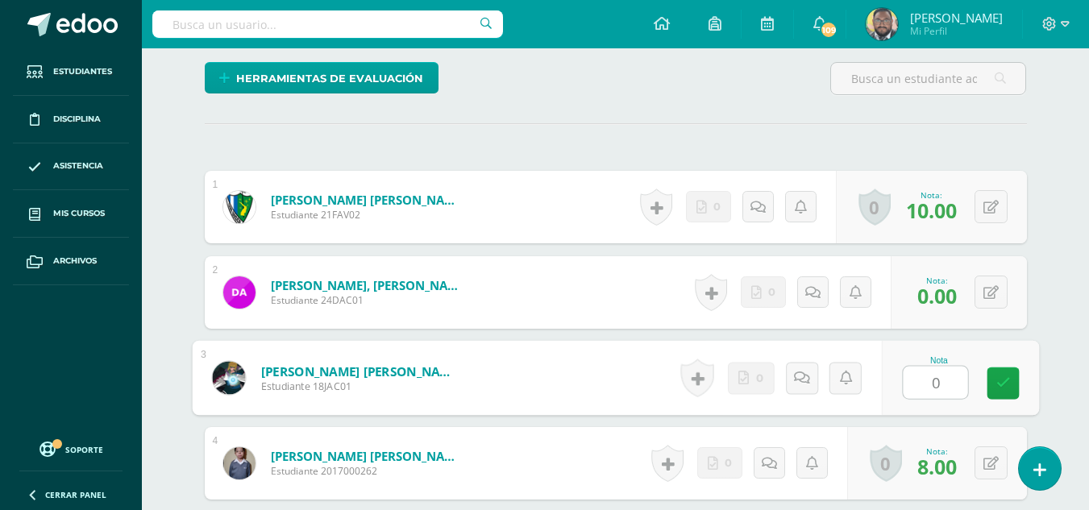
type input "0"
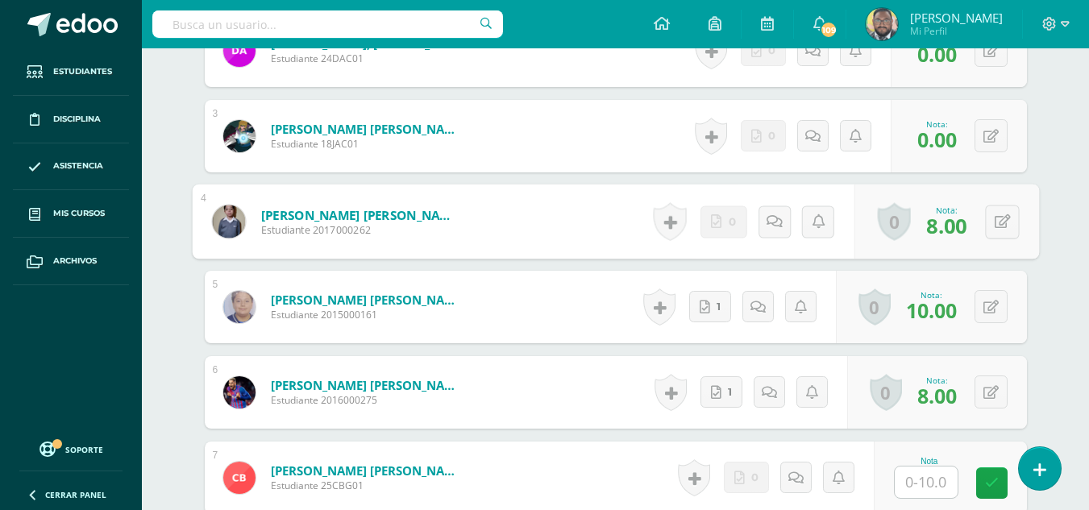
scroll to position [742, 0]
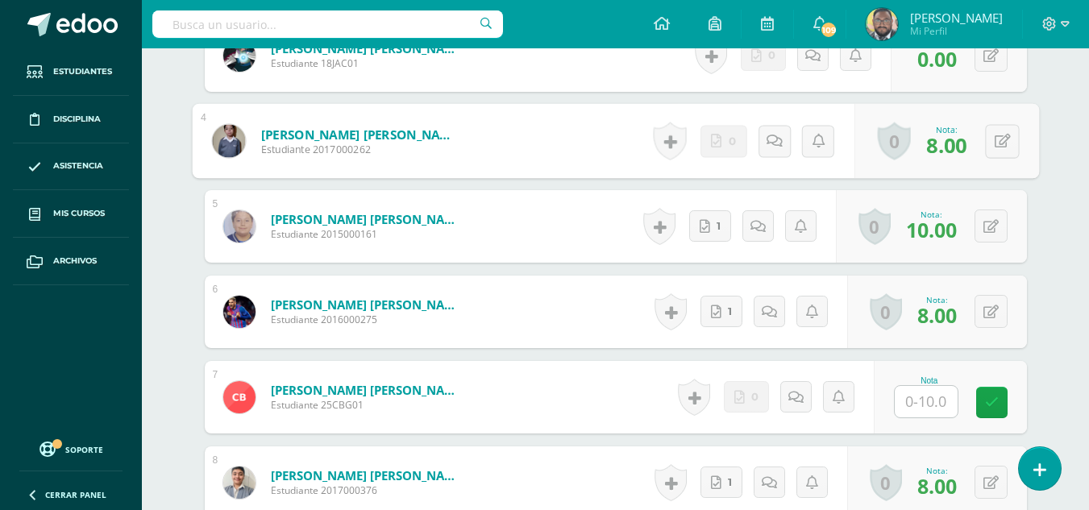
click at [949, 402] on input "text" at bounding box center [926, 401] width 63 height 31
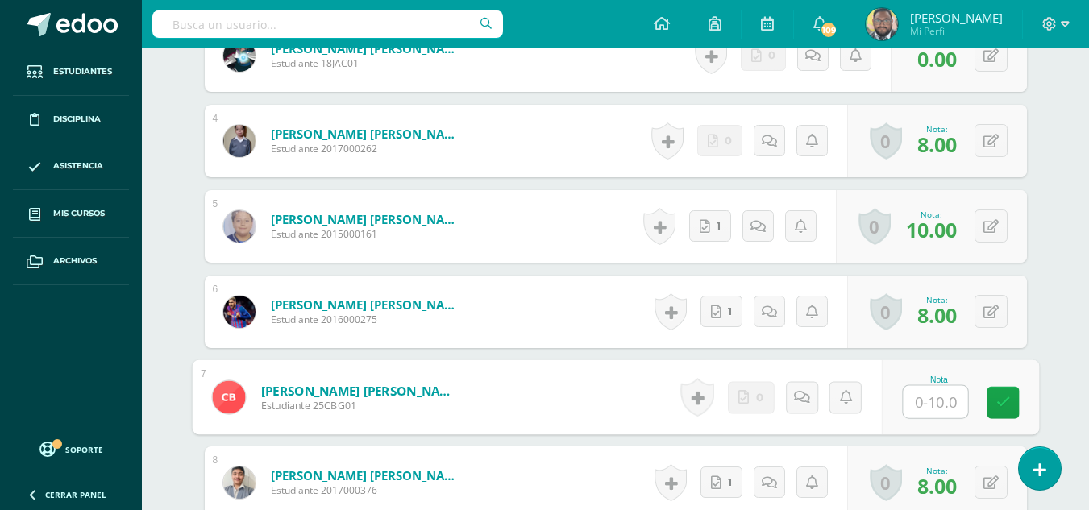
type input "0"
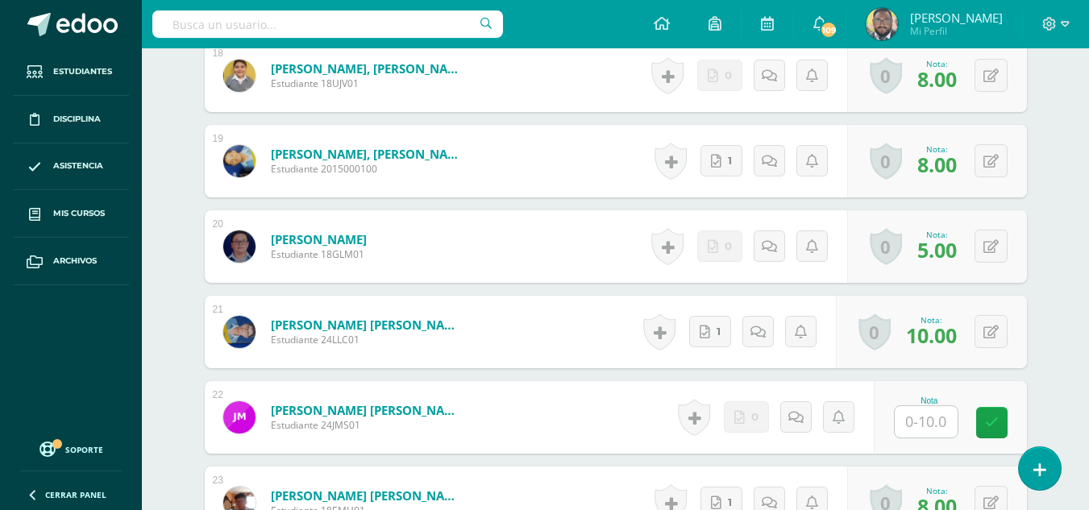
scroll to position [2032, 0]
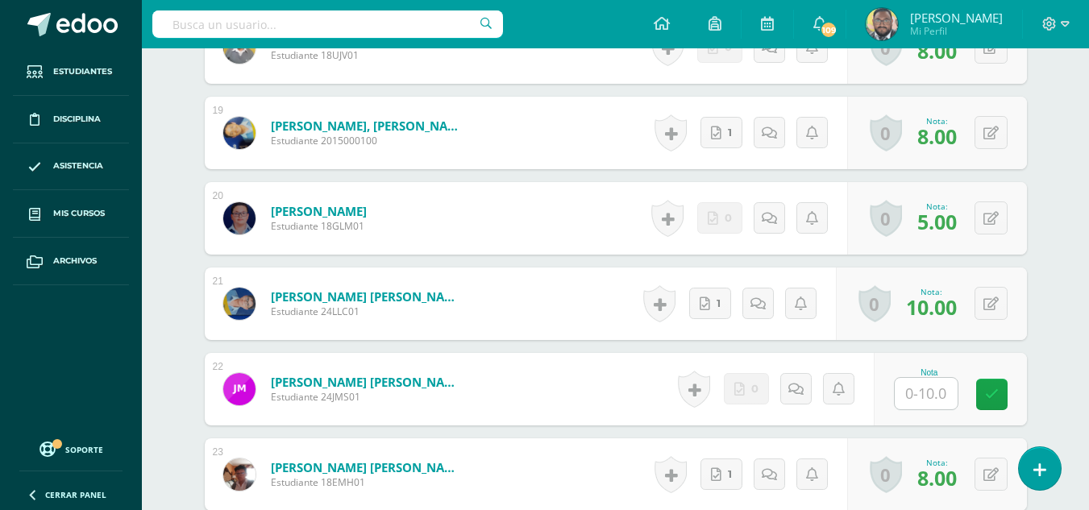
click at [928, 383] on input "text" at bounding box center [926, 393] width 63 height 31
type input "0"
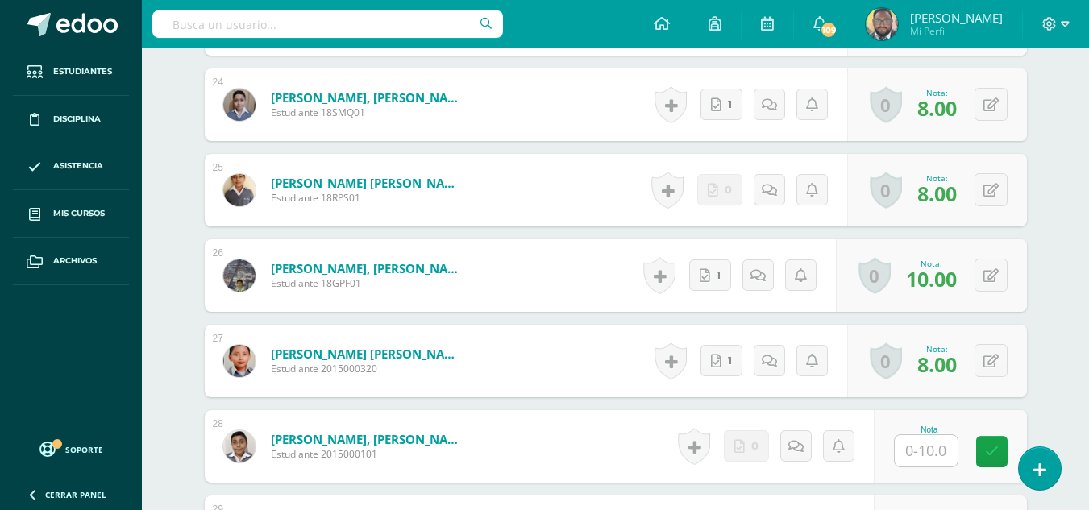
scroll to position [2515, 0]
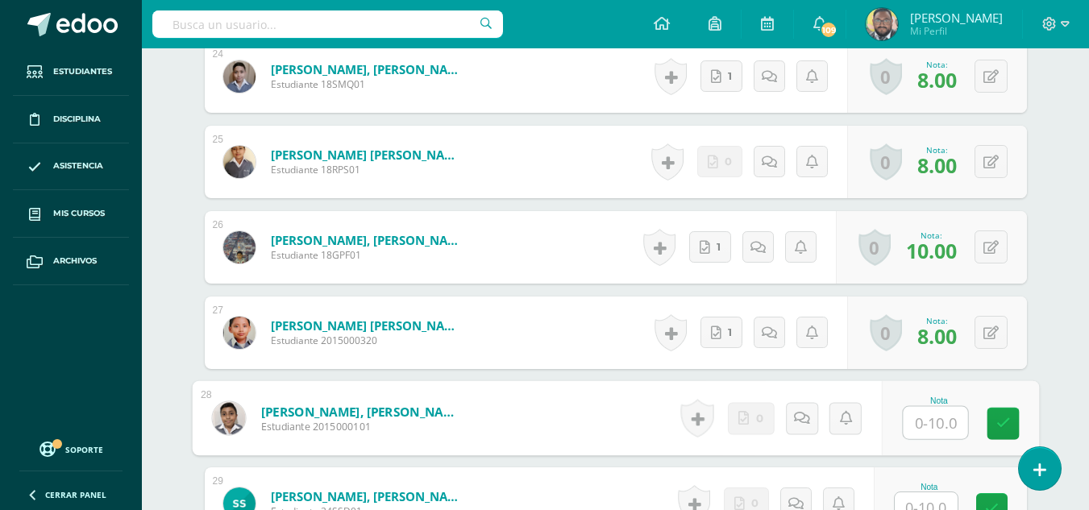
click at [933, 422] on input "text" at bounding box center [935, 423] width 64 height 32
type input "0"
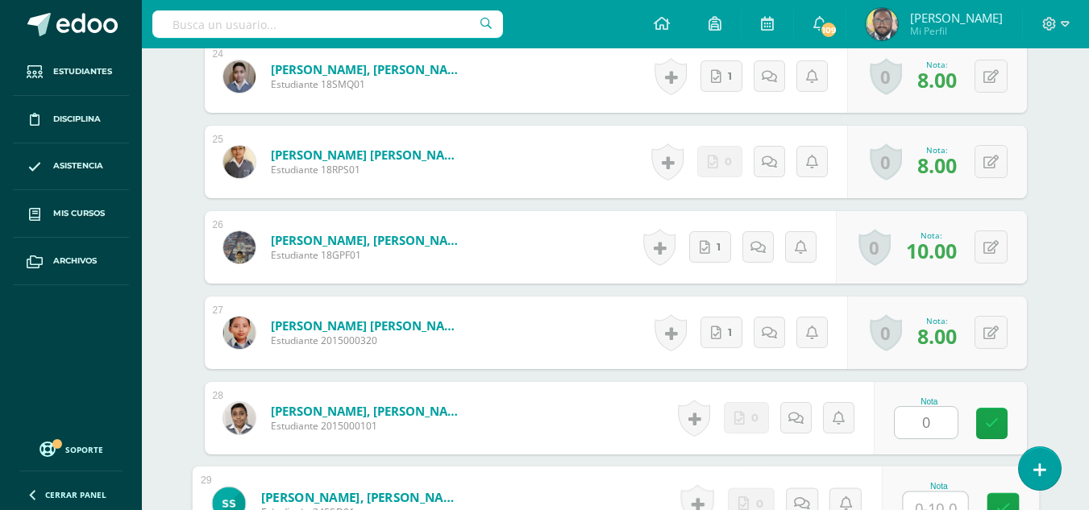
scroll to position [2529, 0]
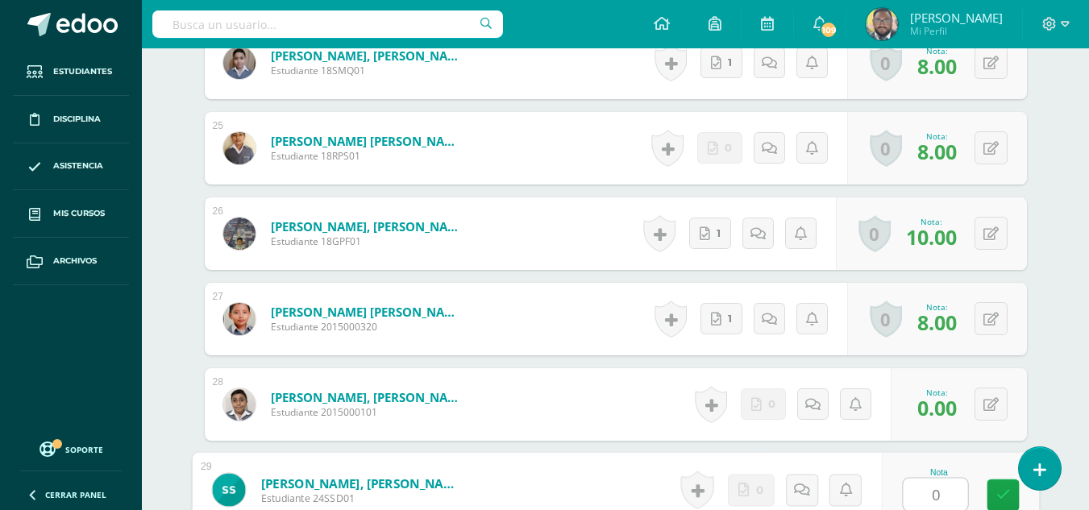
type input "0"
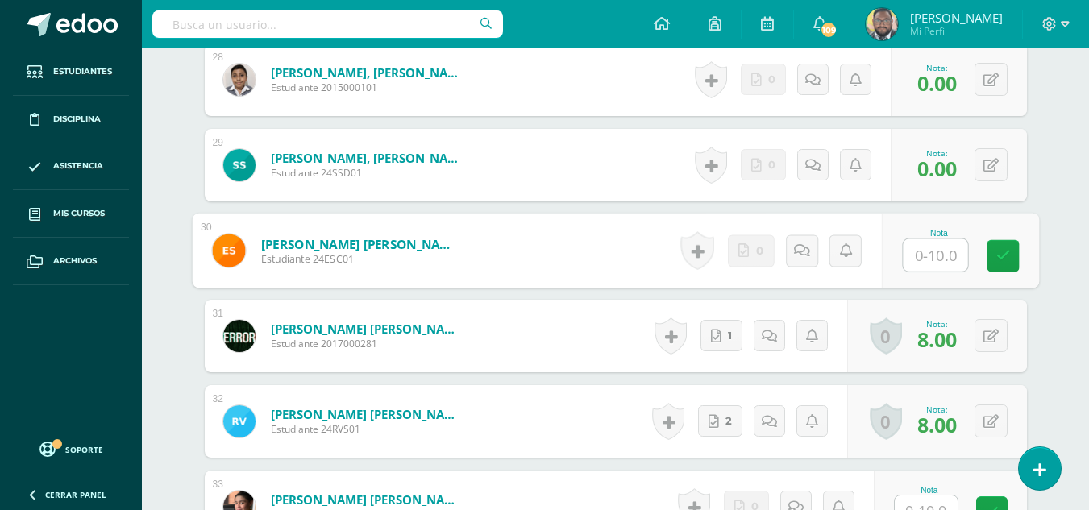
type input "0"
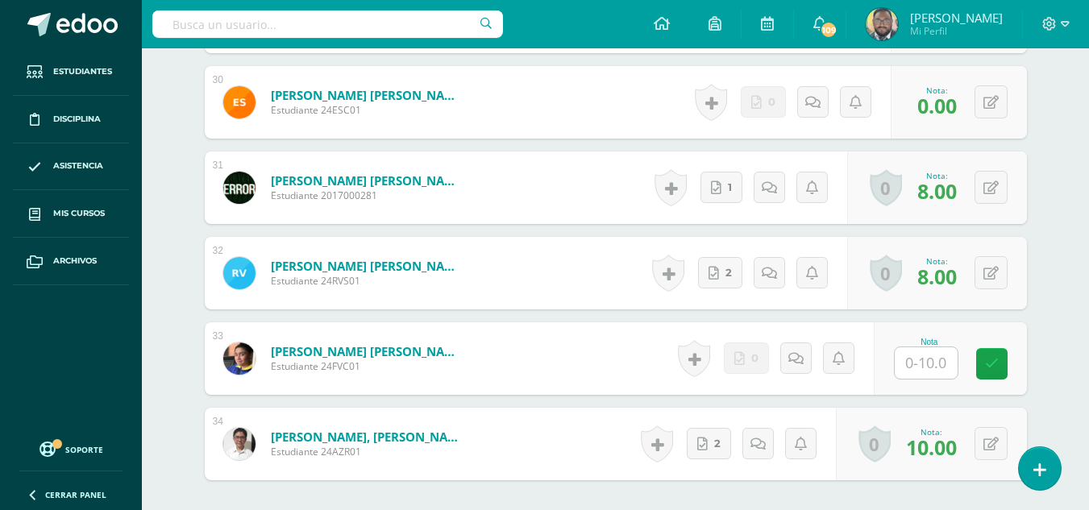
scroll to position [3015, 0]
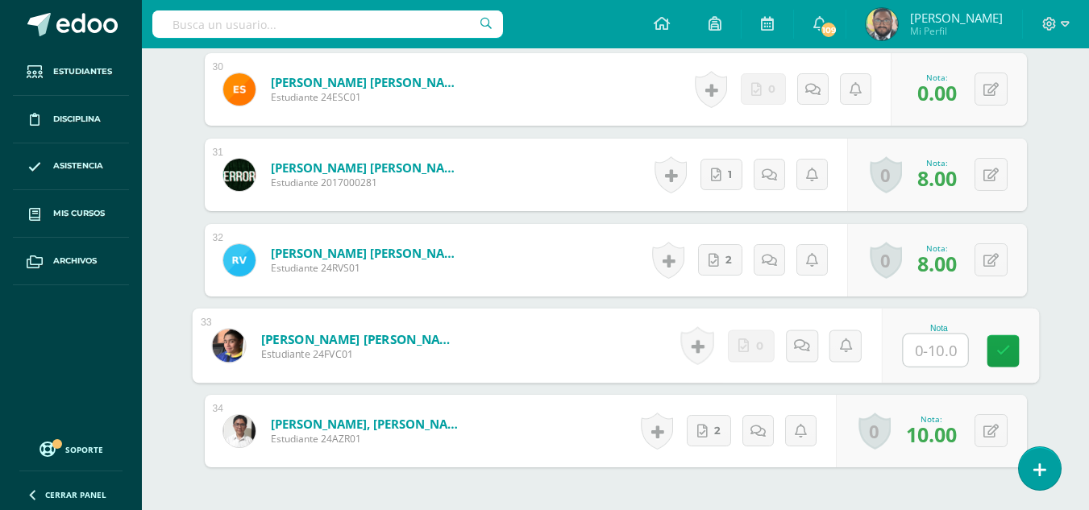
click at [932, 354] on input "text" at bounding box center [935, 350] width 64 height 32
type input "0"
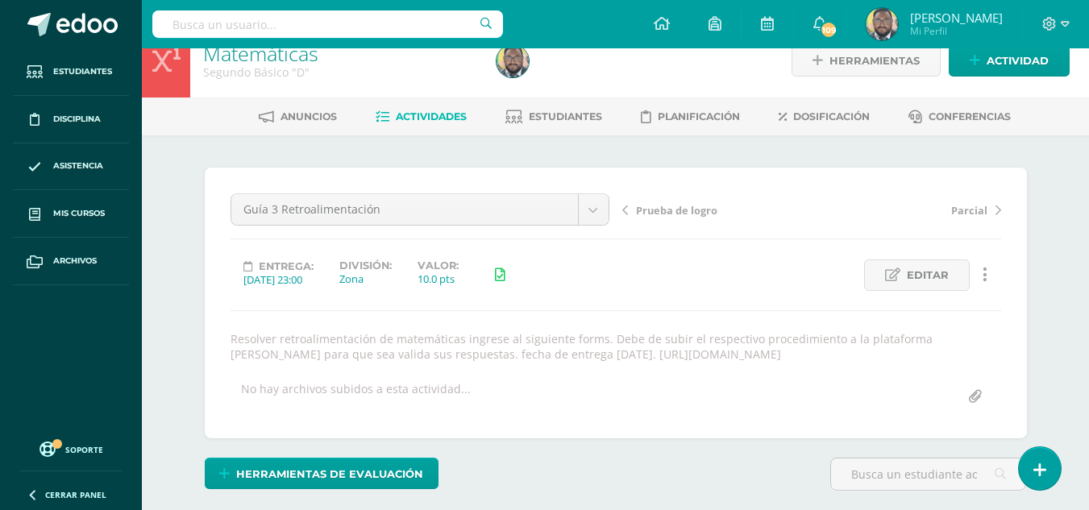
scroll to position [0, 0]
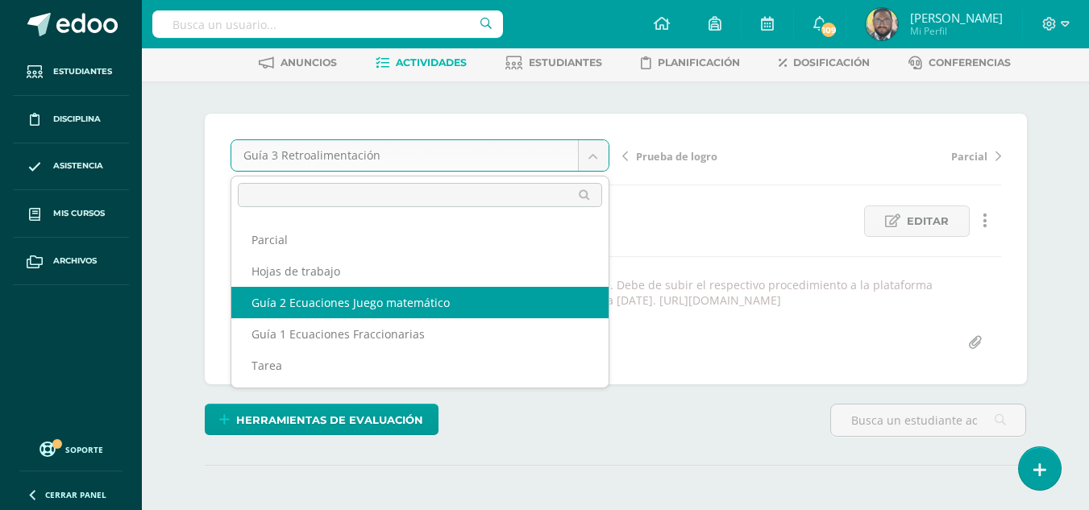
scroll to position [161, 0]
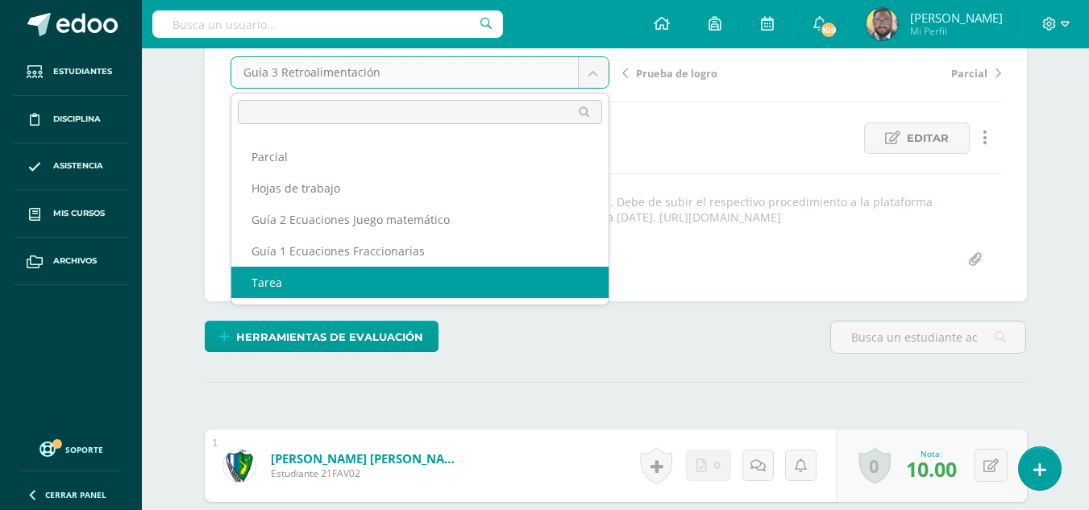
select select "/dashboard/teacher/grade-activity/174353/"
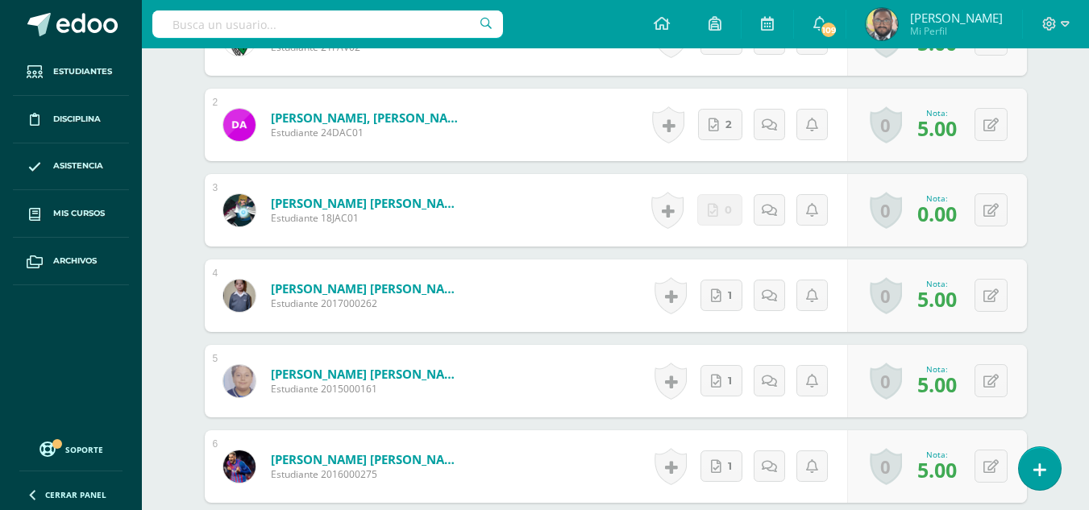
scroll to position [498, 0]
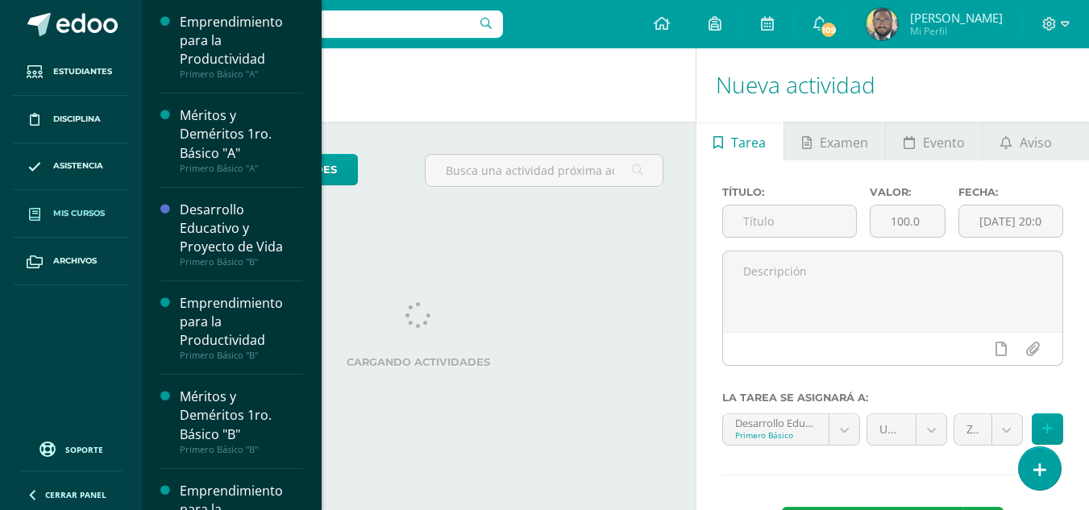
click at [92, 215] on span "Mis cursos" at bounding box center [79, 213] width 52 height 13
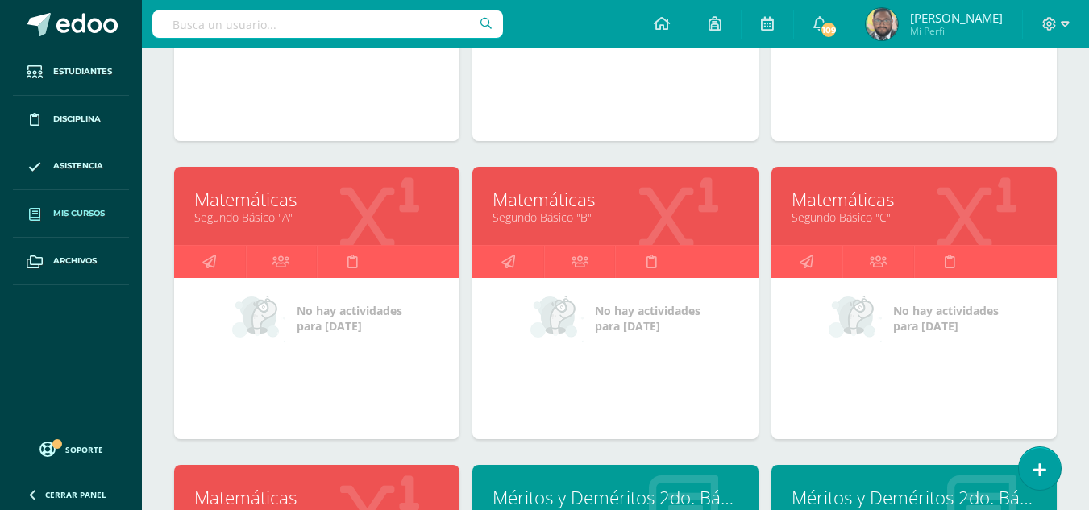
scroll to position [1269, 0]
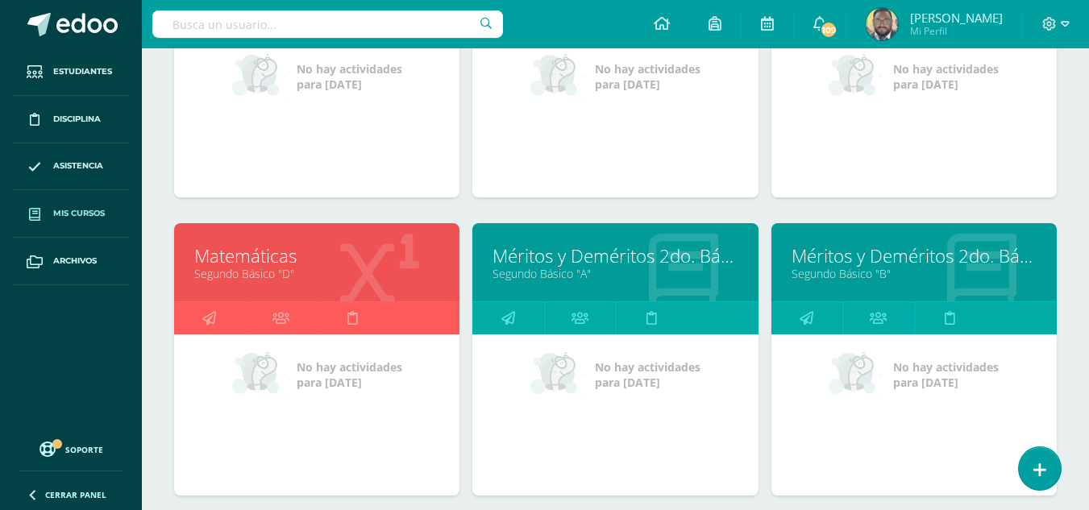
click at [285, 260] on link "Matemáticas" at bounding box center [316, 255] width 245 height 25
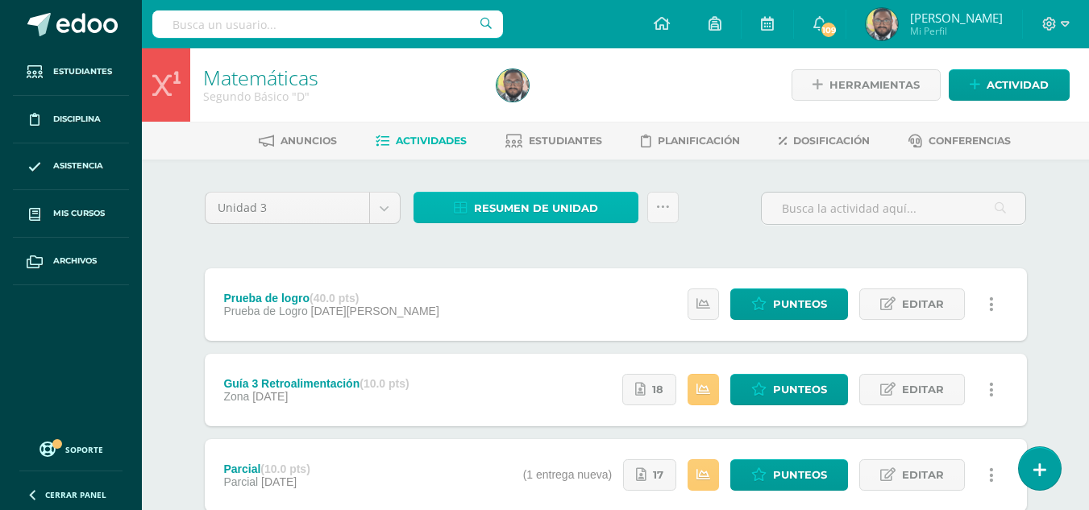
click at [505, 204] on span "Resumen de unidad" at bounding box center [536, 208] width 124 height 30
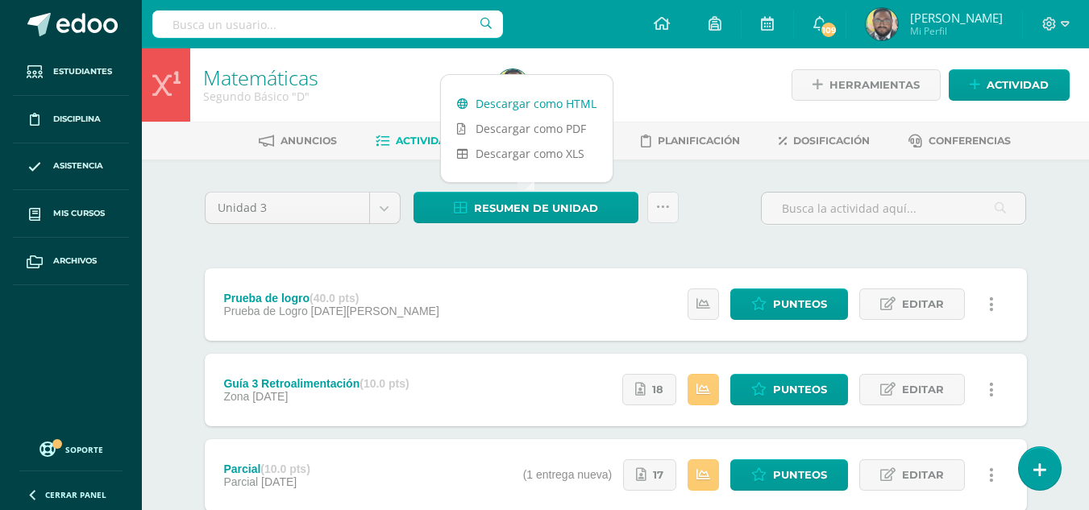
click at [508, 105] on link "Descargar como HTML" at bounding box center [527, 103] width 172 height 25
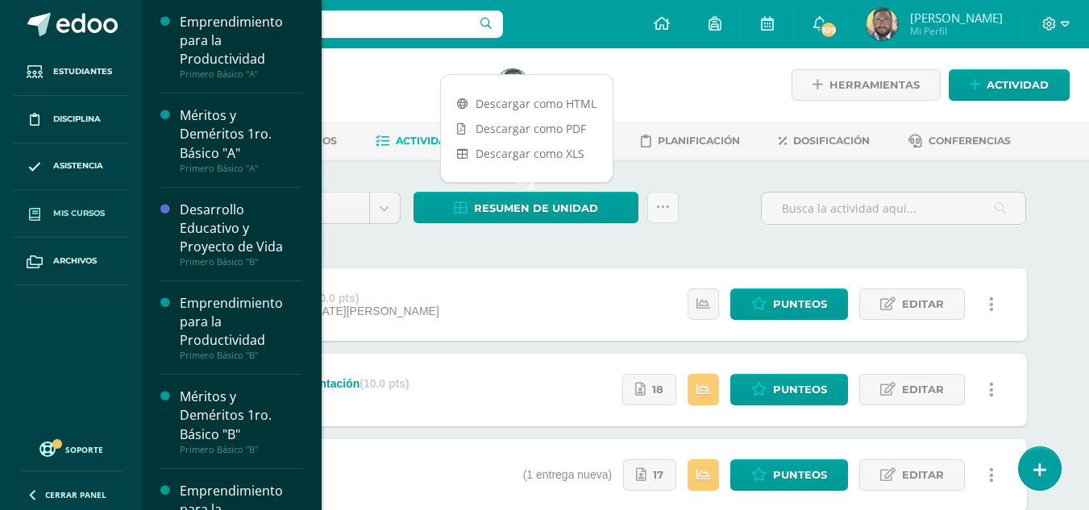
click at [79, 206] on link "Mis cursos" at bounding box center [71, 214] width 116 height 48
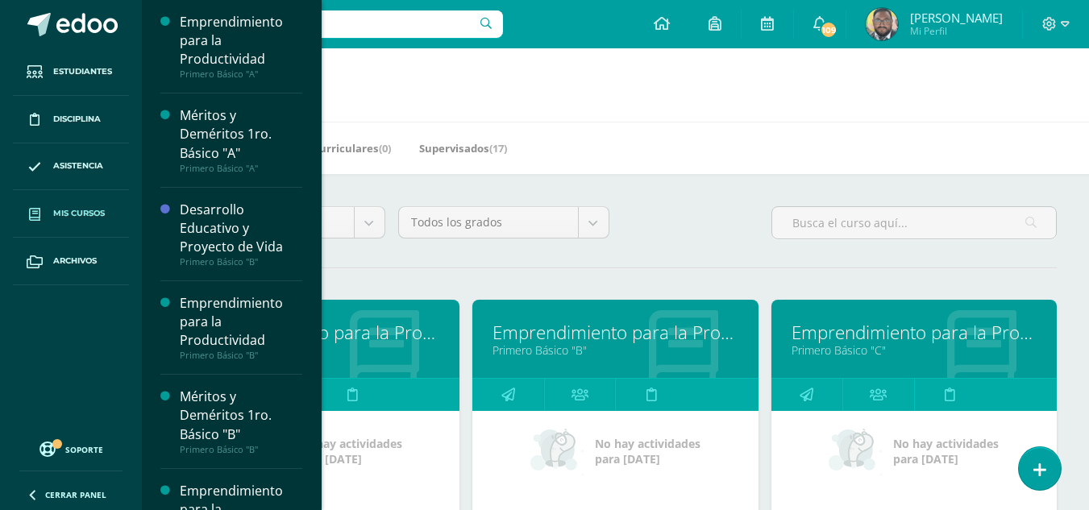
click at [340, 335] on link "Emprendimiento para la Productividad" at bounding box center [316, 332] width 245 height 25
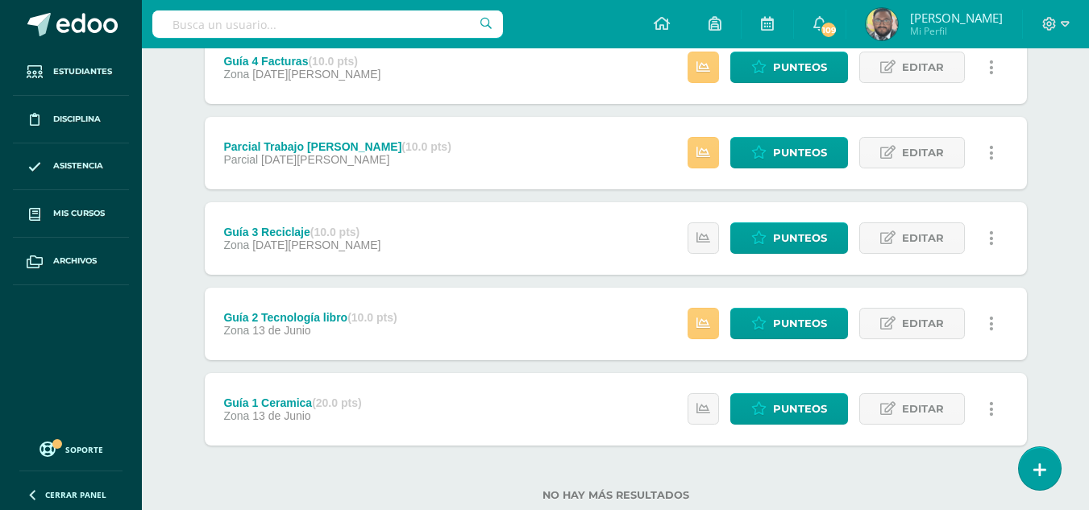
scroll to position [365, 0]
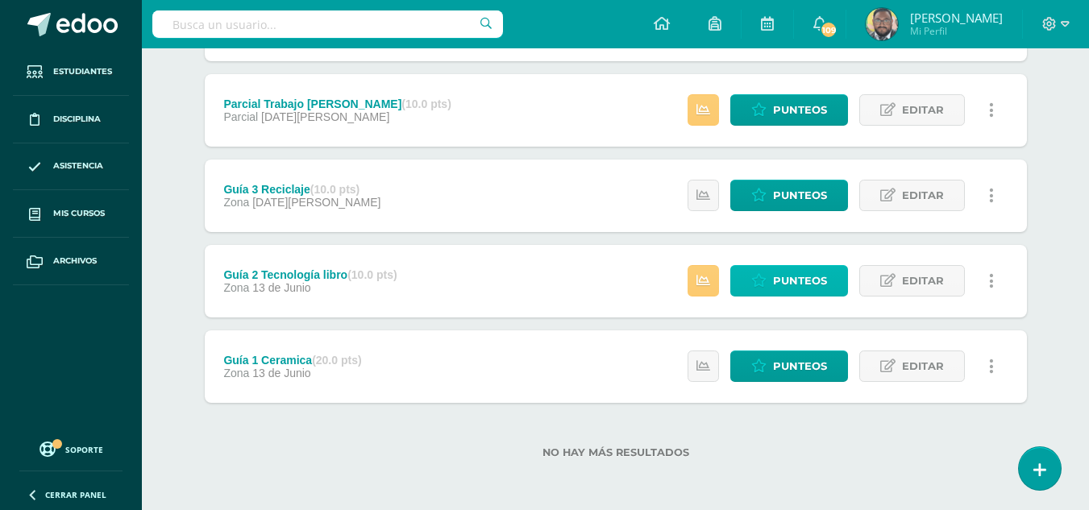
click at [791, 271] on span "Punteos" at bounding box center [800, 281] width 54 height 30
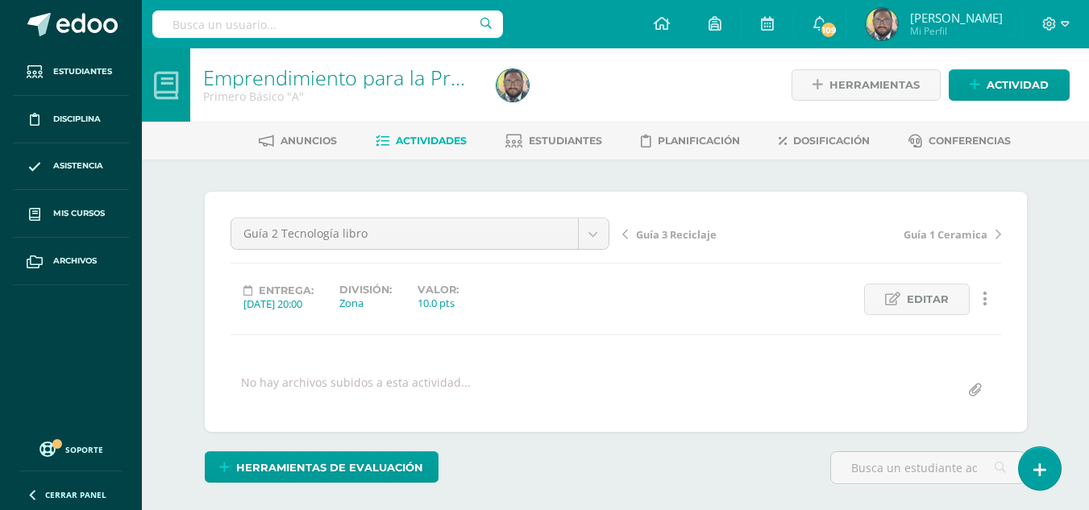
click at [613, 230] on div "Guía 2 Tecnología libro Prueba de Logro Guía 4 Facturas Parcial Trabajo [PERSON…" at bounding box center [420, 240] width 392 height 45
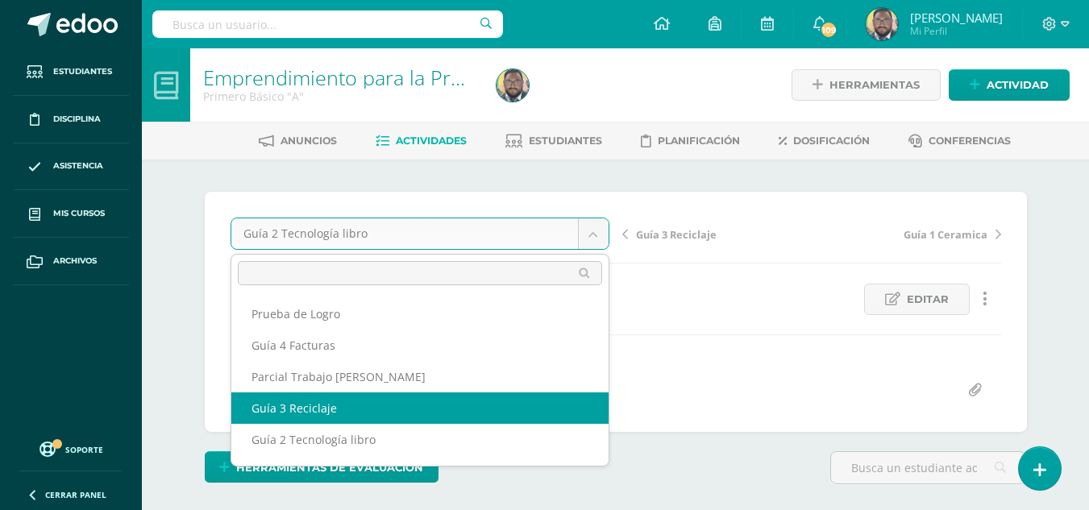
select select "/dashboard/teacher/grade-activity/174570/"
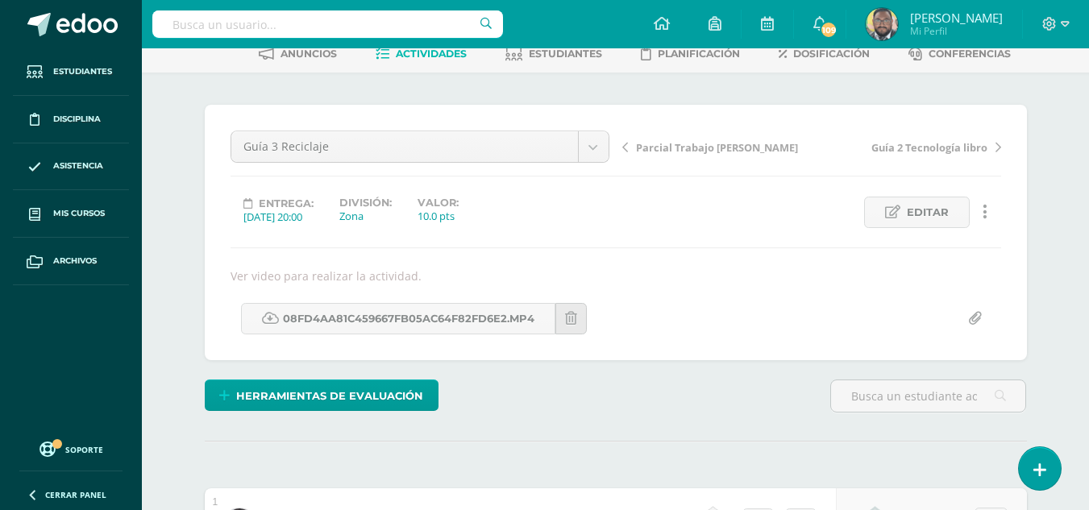
scroll to position [82, 0]
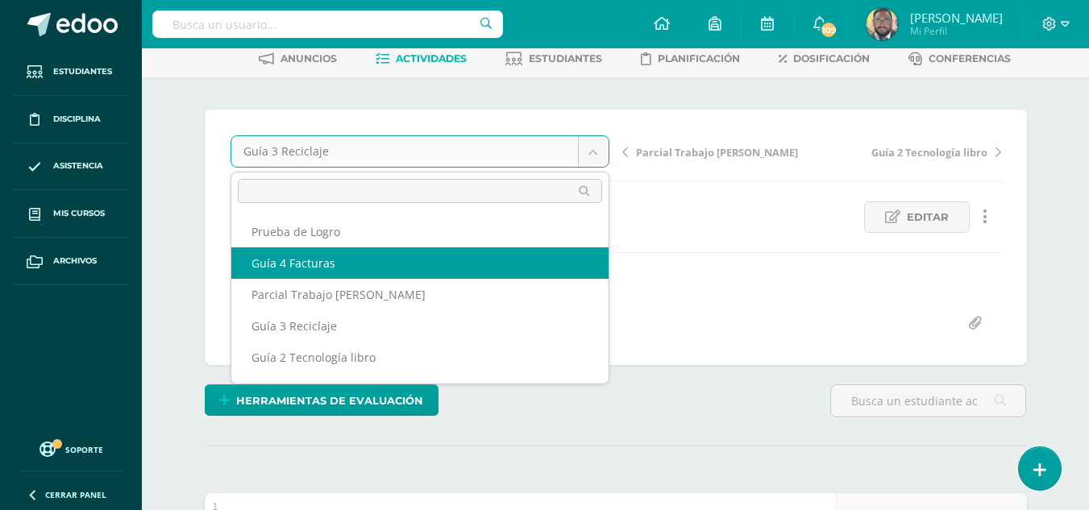
select select "/dashboard/teacher/grade-activity/174574/"
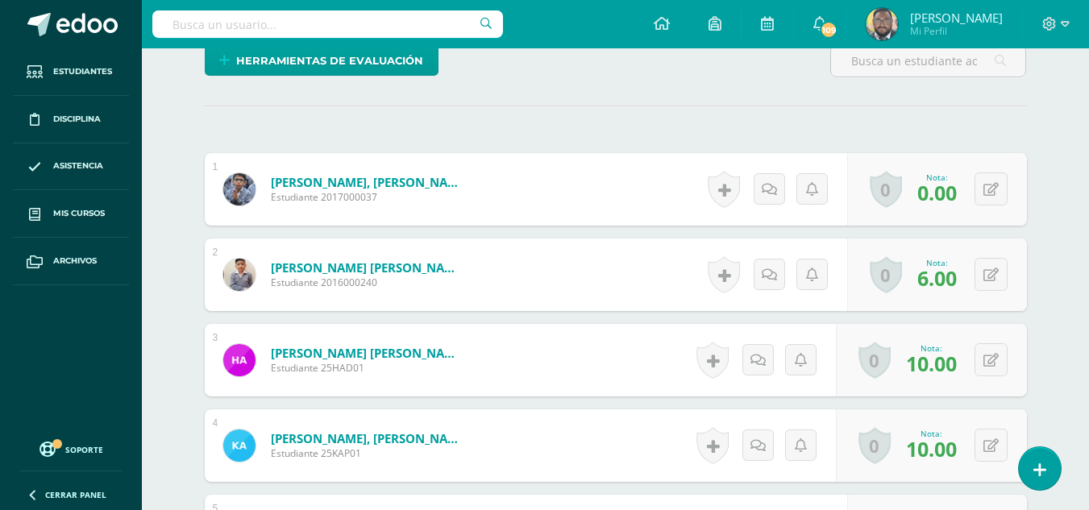
scroll to position [406, 0]
click at [1068, 26] on icon at bounding box center [1065, 24] width 9 height 15
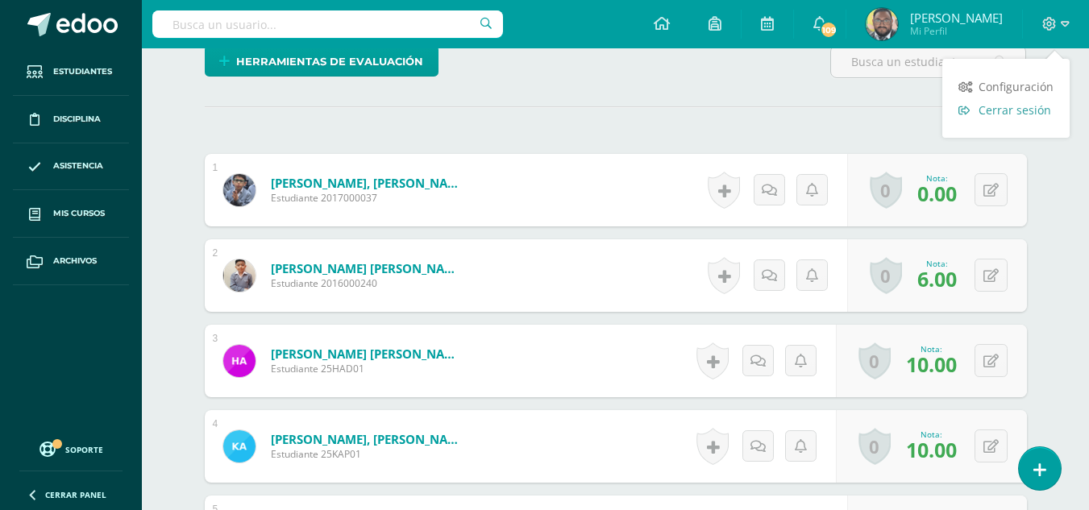
click at [1030, 110] on span "Cerrar sesión" at bounding box center [1014, 109] width 73 height 15
